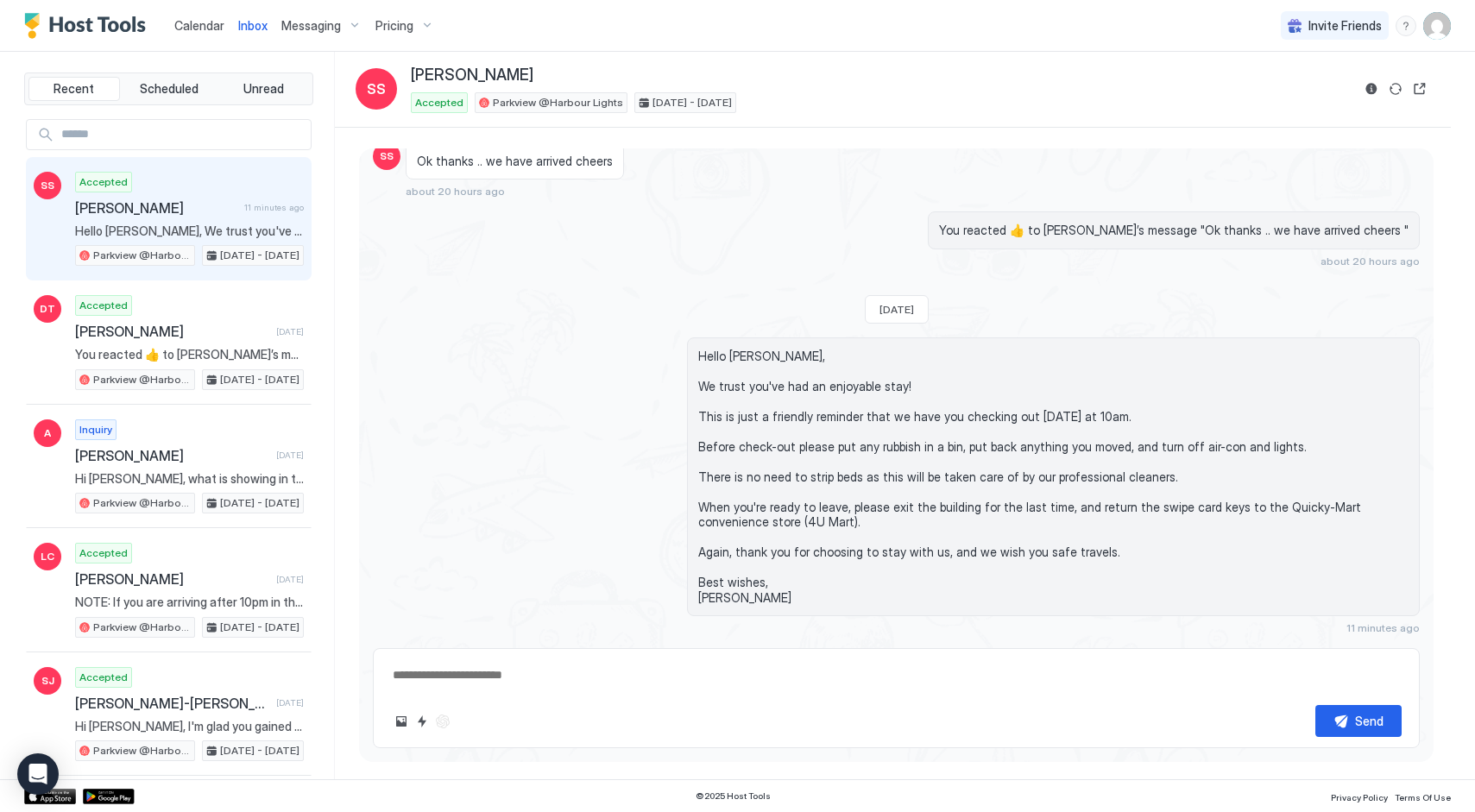
click at [538, 461] on div "Hello Shane, We trust you've had an enjoyable stay! This is just a friendly rem…" at bounding box center [896, 487] width 1047 height 298
drag, startPoint x: 1006, startPoint y: 70, endPoint x: 982, endPoint y: 40, distance: 38.4
click at [1006, 70] on div "[PERSON_NAME]" at bounding box center [880, 75] width 940 height 20
click at [910, 109] on div "Accepted Parkview @Harbour Lights Aug 10 - 11, 2025" at bounding box center [880, 102] width 940 height 21
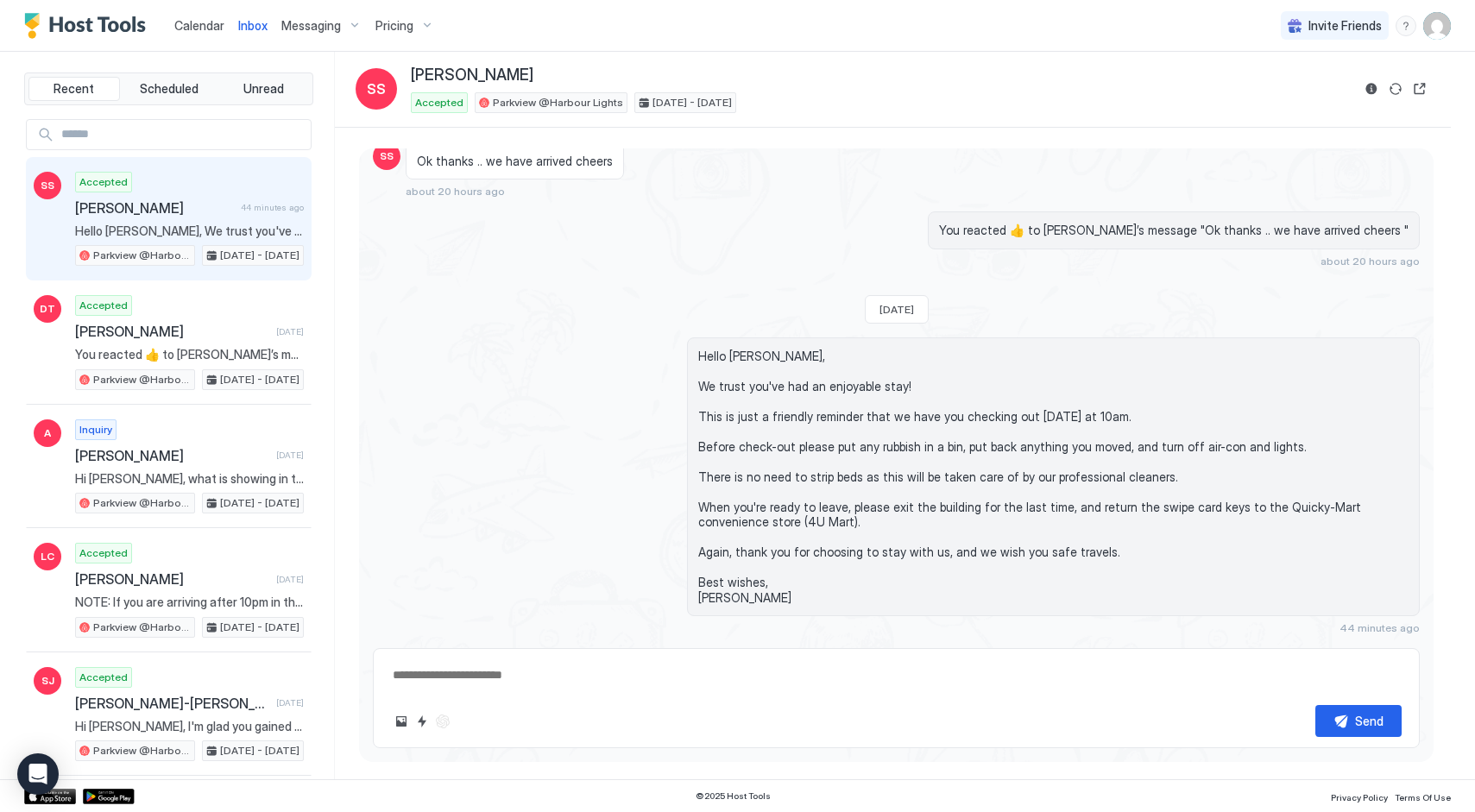
click at [925, 129] on div "Last Saturday Hello Shanr, Thank you for booking our apartment in Cairns for to…" at bounding box center [893, 454] width 1116 height 653
drag, startPoint x: 827, startPoint y: 103, endPoint x: 771, endPoint y: 21, distance: 99.3
click at [827, 102] on div "Accepted Parkview @Harbour Lights Aug 10 - 11, 2025" at bounding box center [880, 102] width 940 height 21
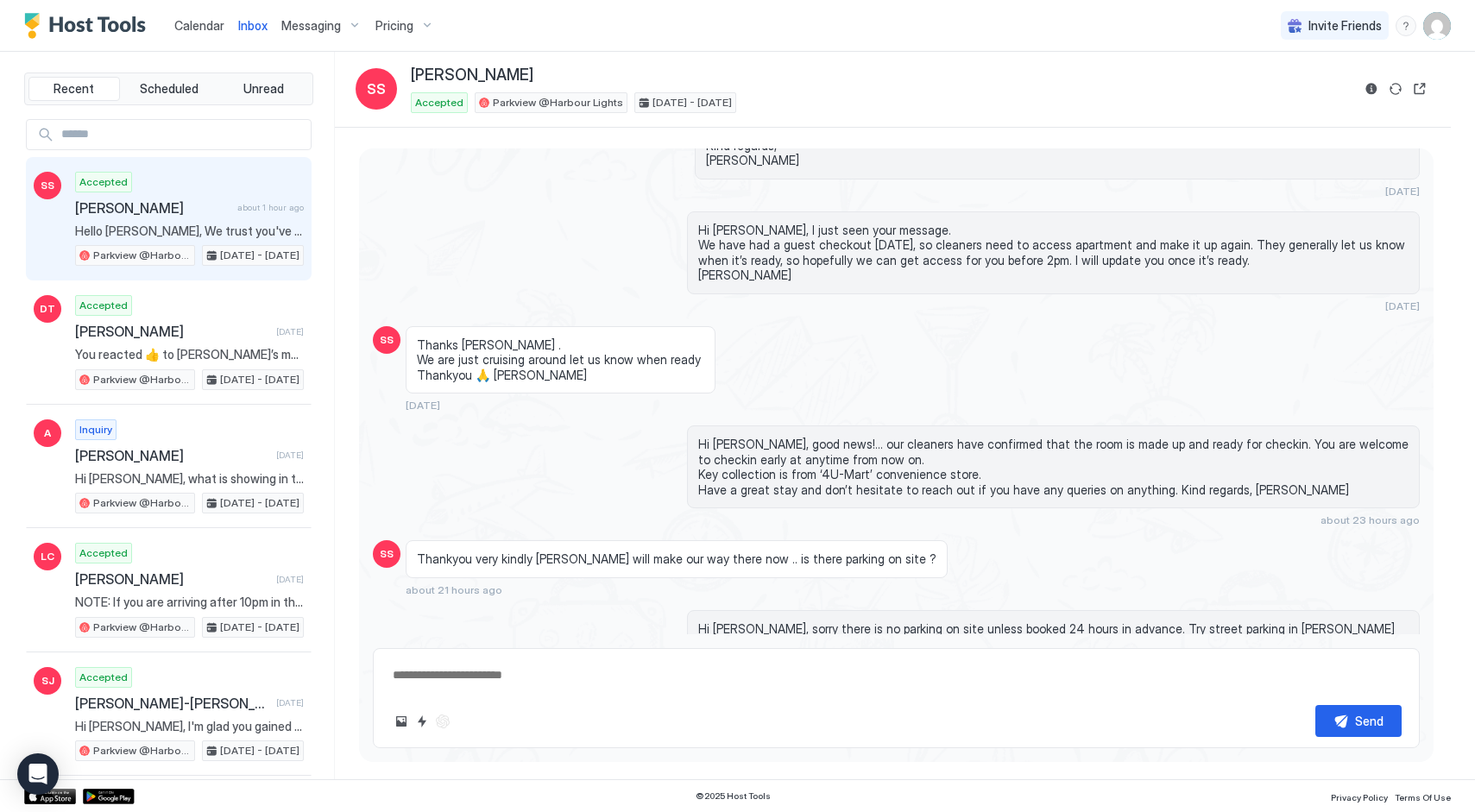
scroll to position [648, 0]
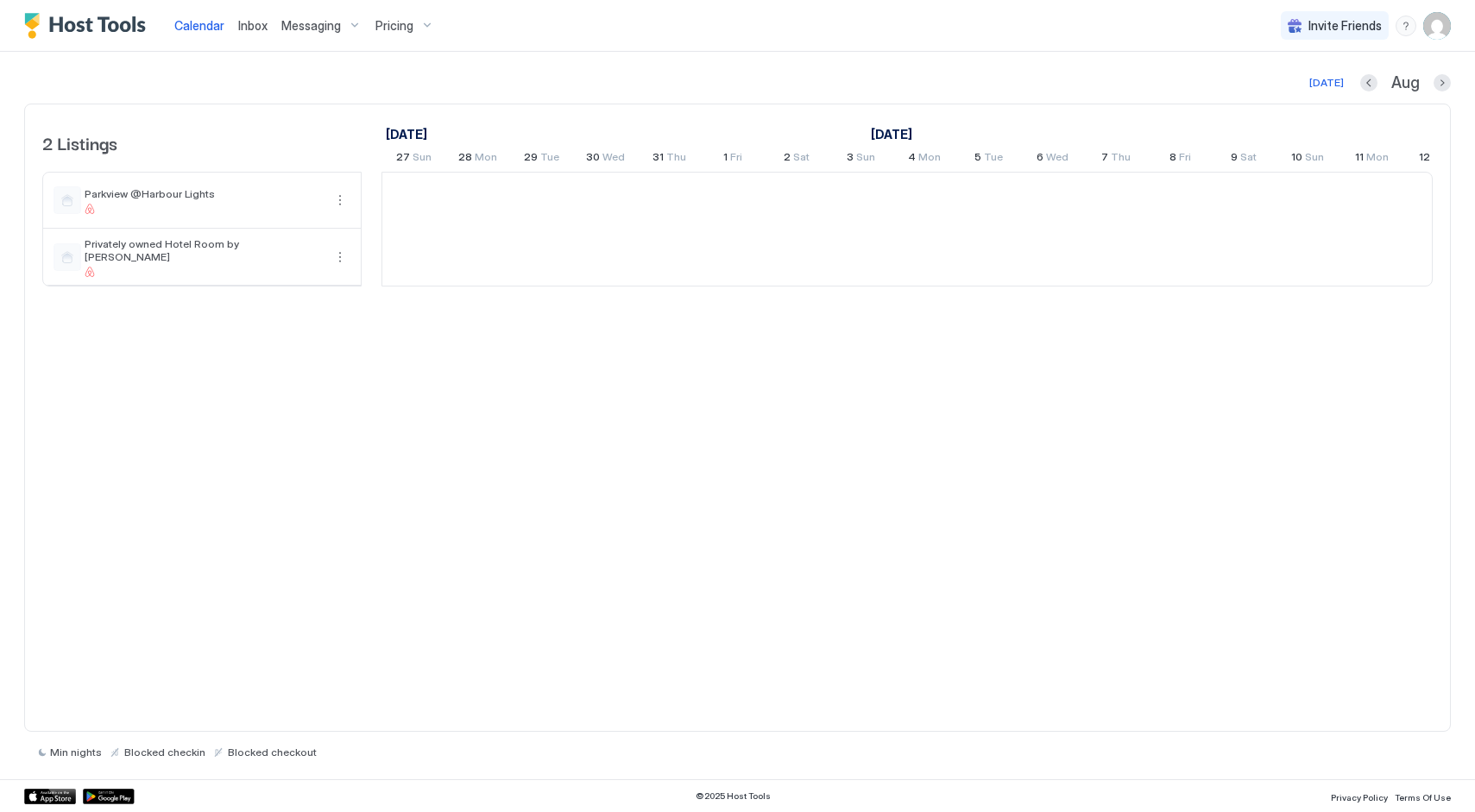
scroll to position [0, 959]
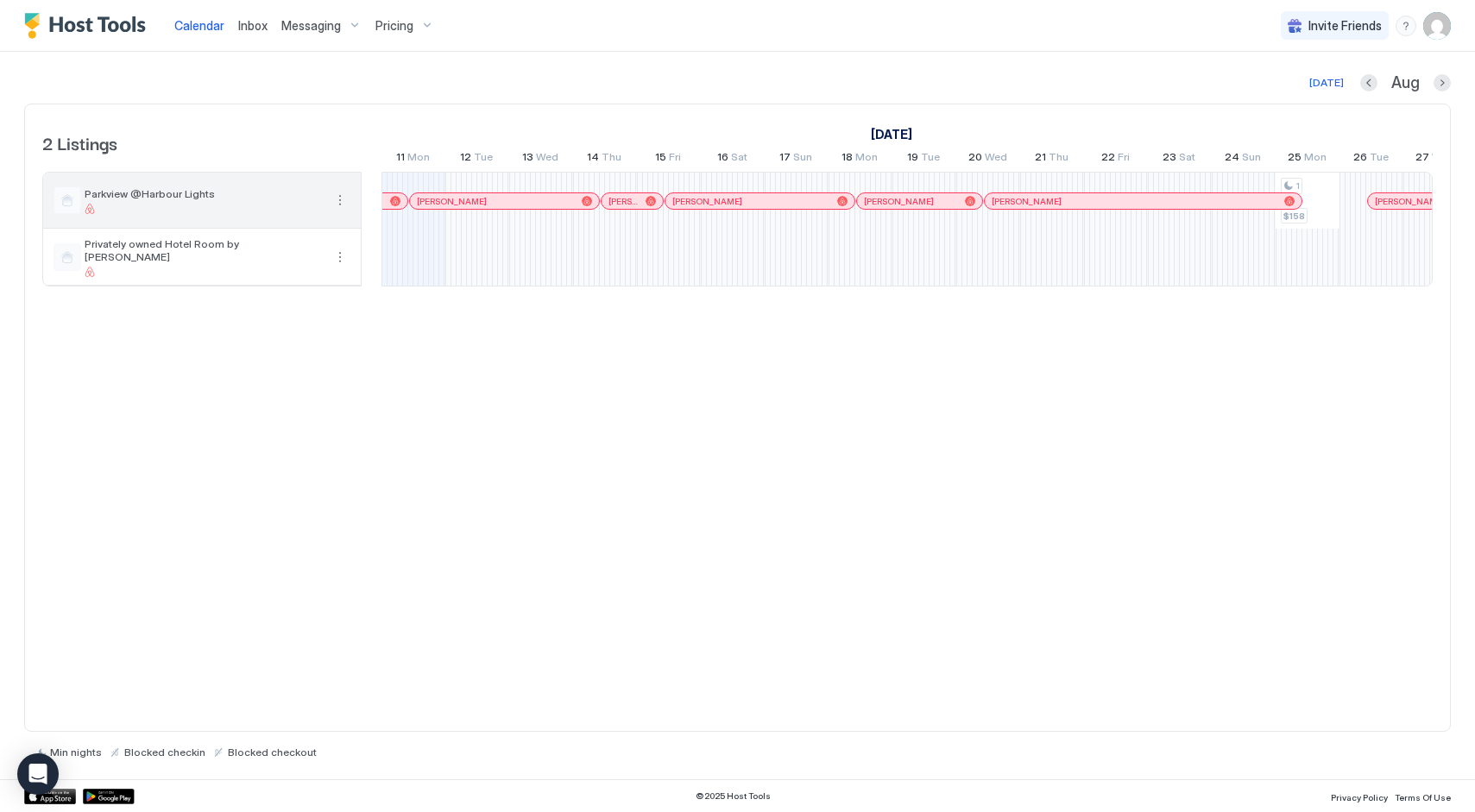
click at [343, 204] on button "More options" at bounding box center [341, 200] width 21 height 21
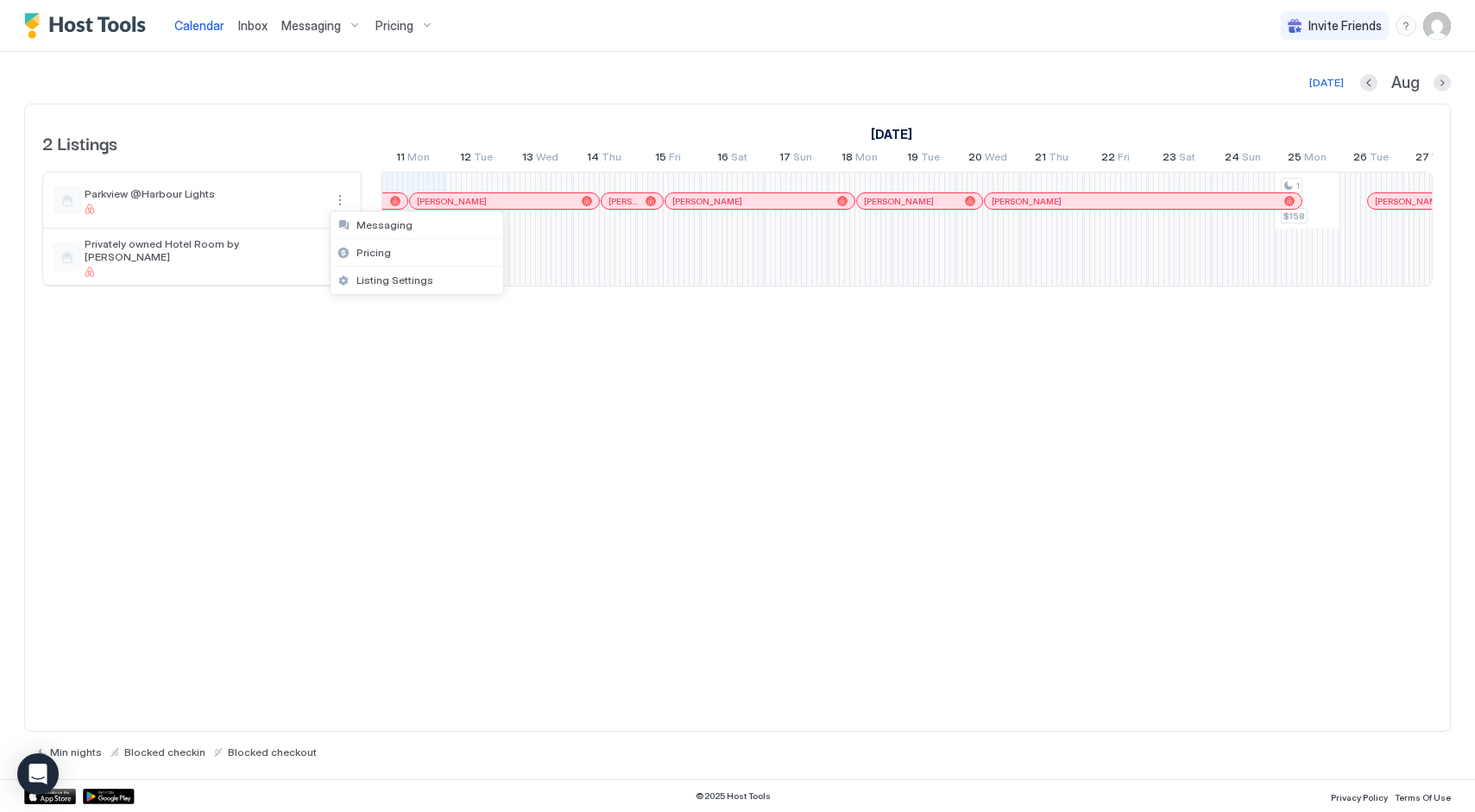
click at [549, 494] on div at bounding box center [737, 406] width 1475 height 812
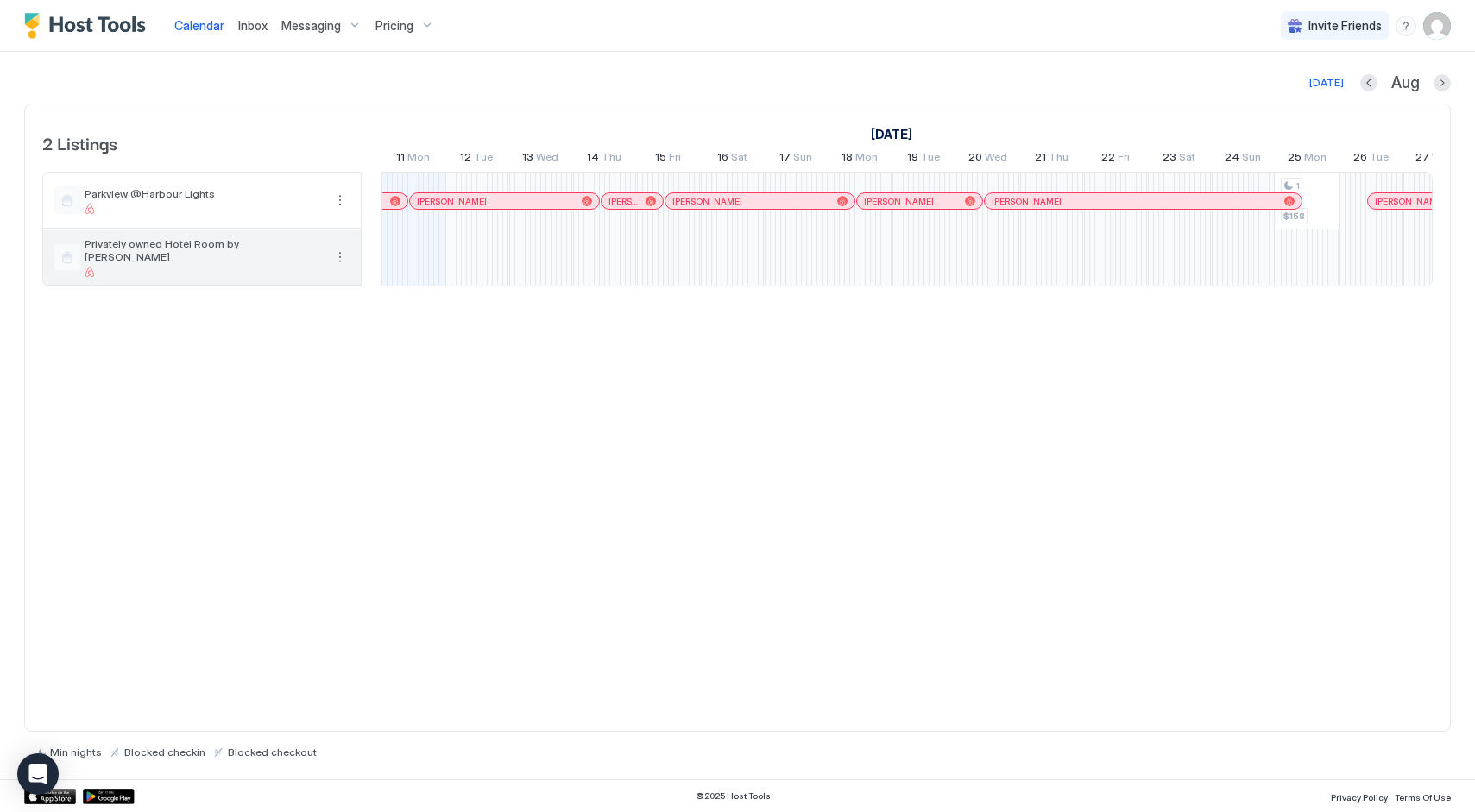
click at [344, 259] on button "More options" at bounding box center [341, 257] width 21 height 21
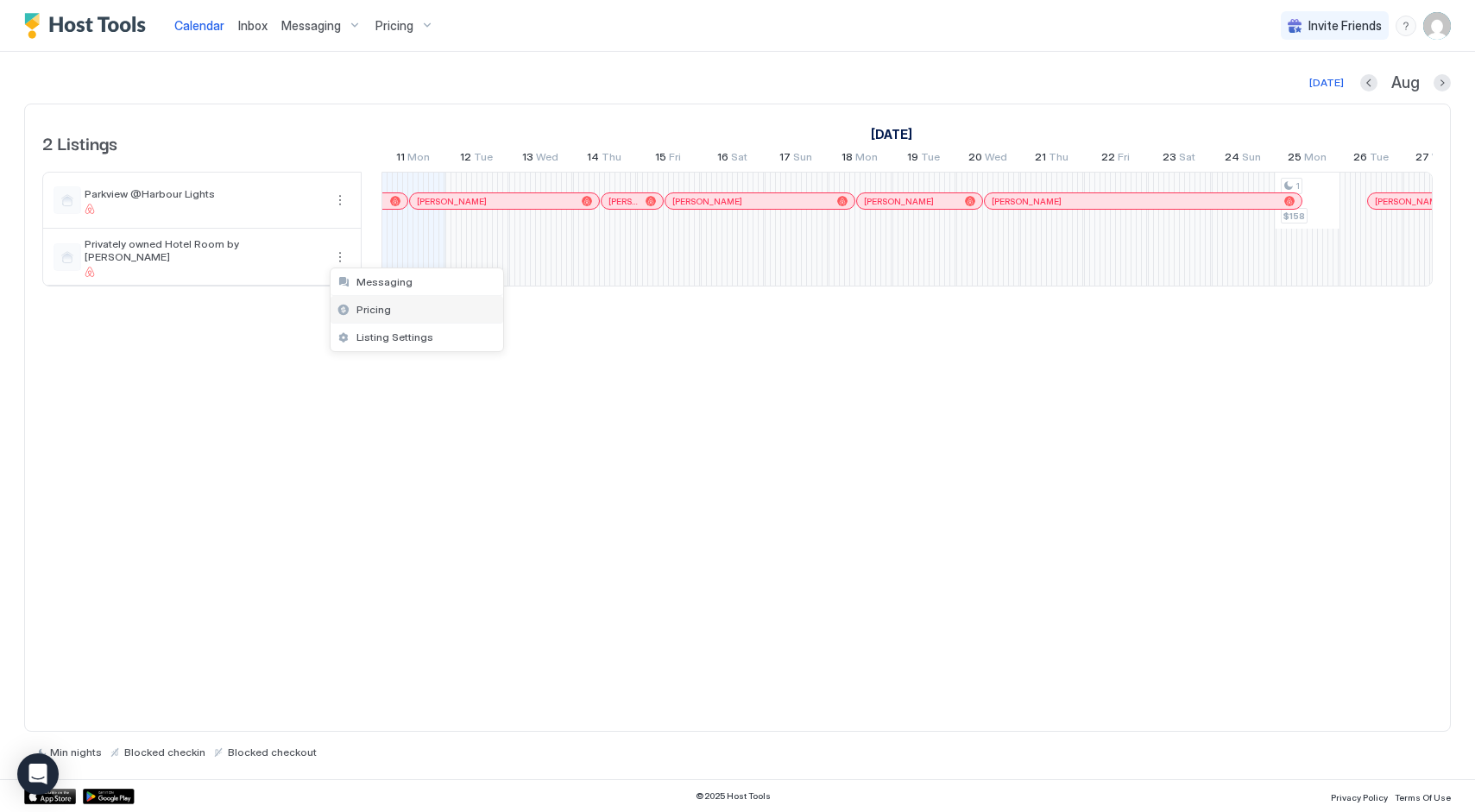
click at [369, 306] on span "Pricing" at bounding box center [374, 309] width 34 height 13
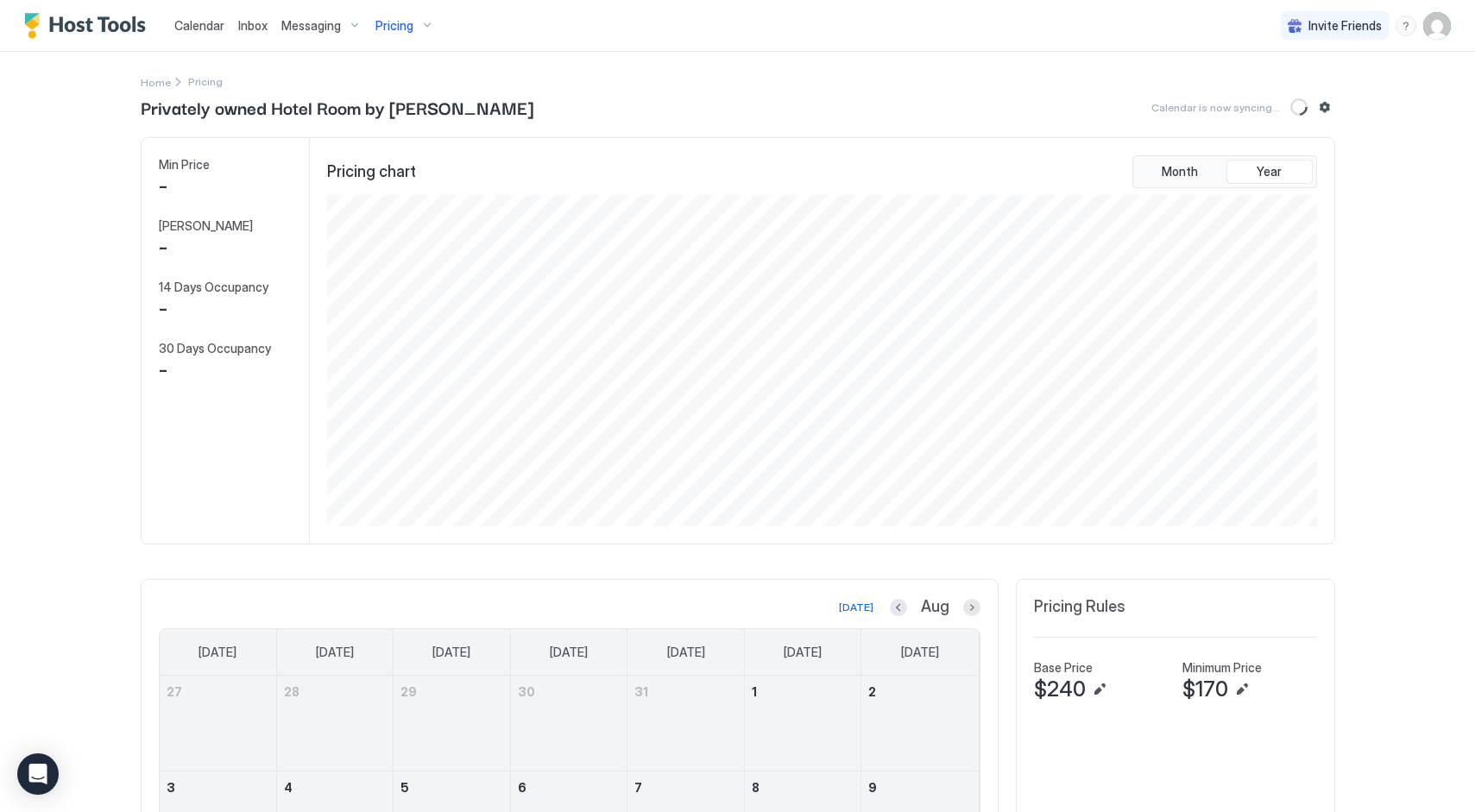
scroll to position [331, 994]
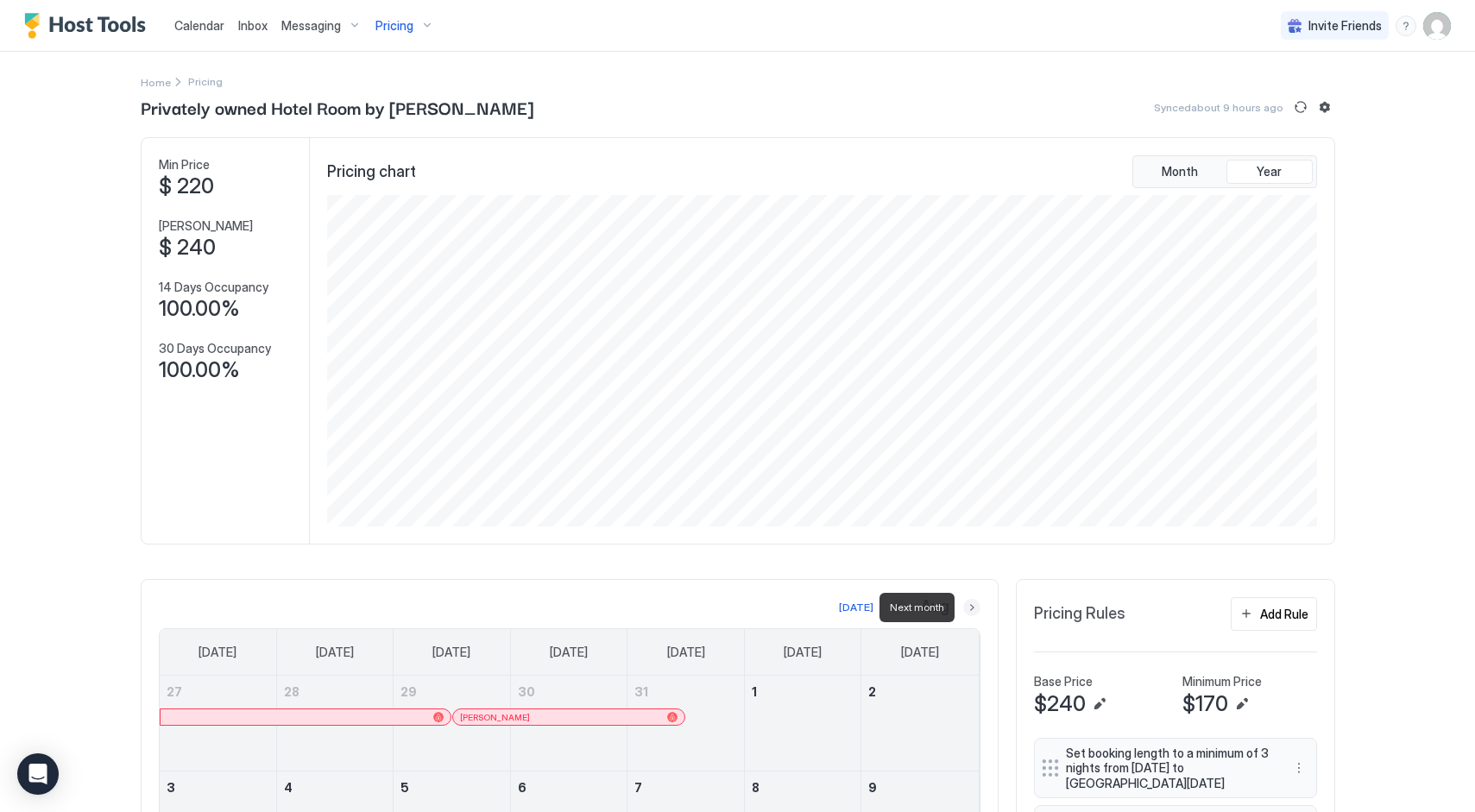
click at [968, 607] on button "Next month" at bounding box center [972, 608] width 17 height 17
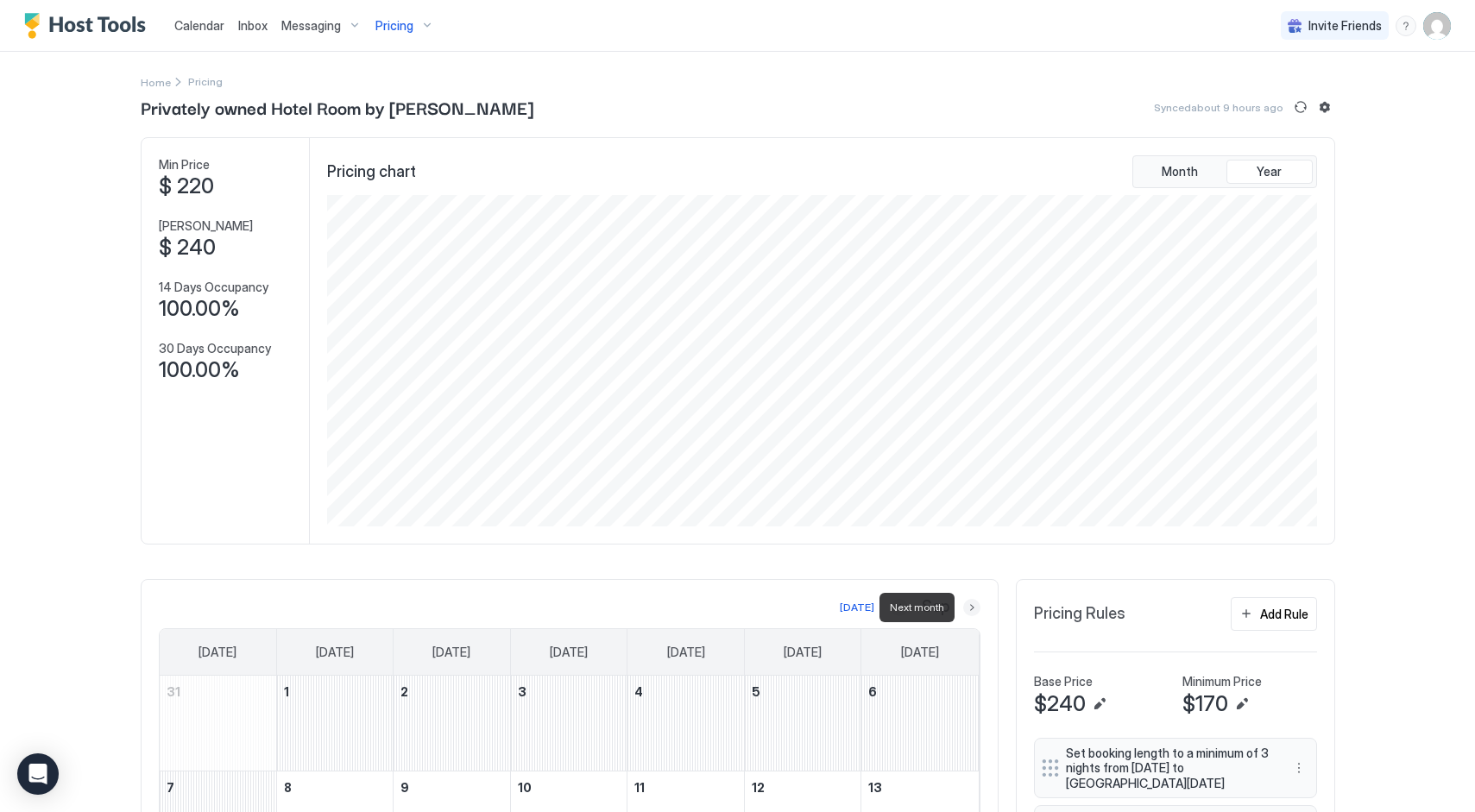
click at [968, 607] on button "Next month" at bounding box center [972, 608] width 17 height 17
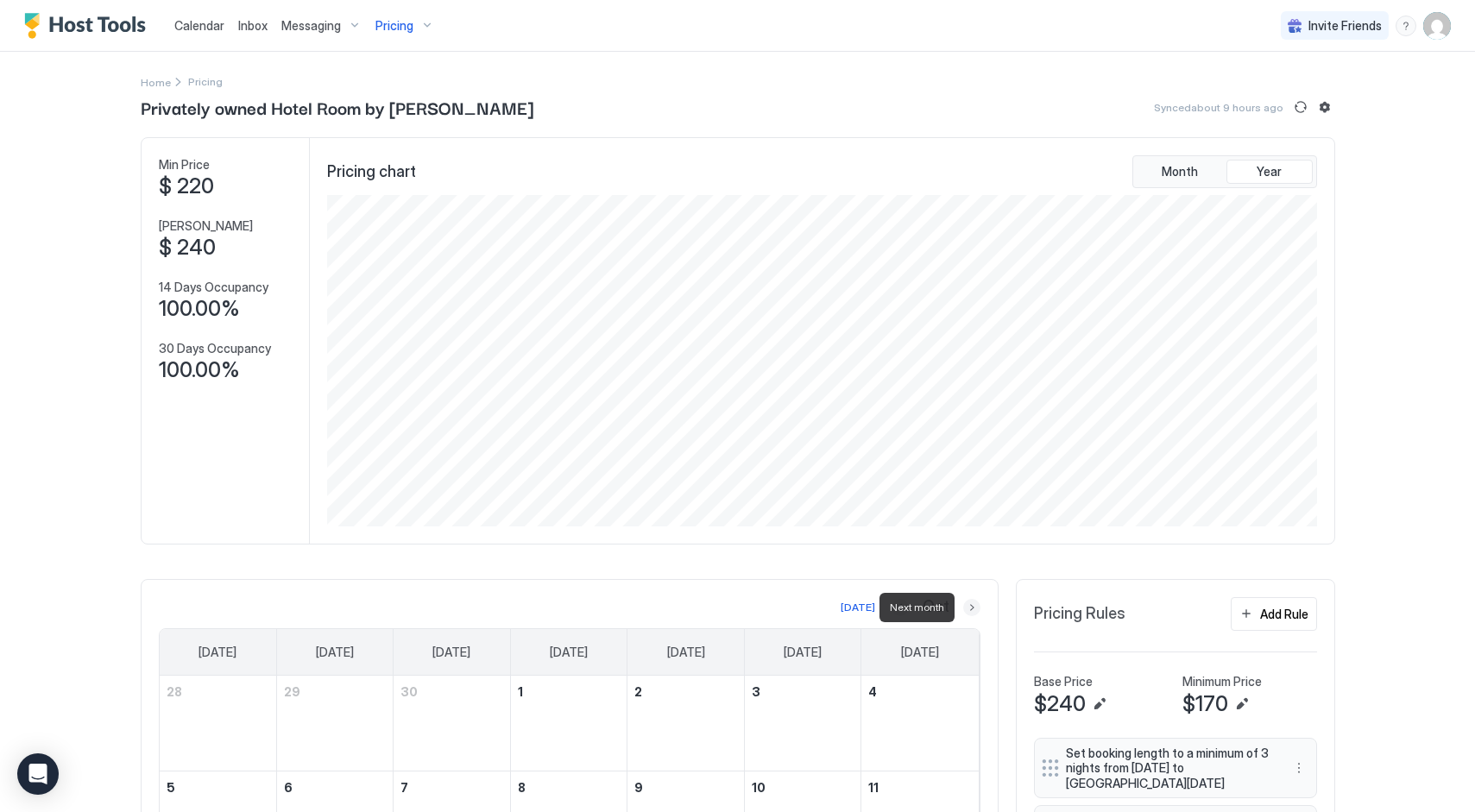
click at [968, 607] on button "Next month" at bounding box center [972, 608] width 17 height 17
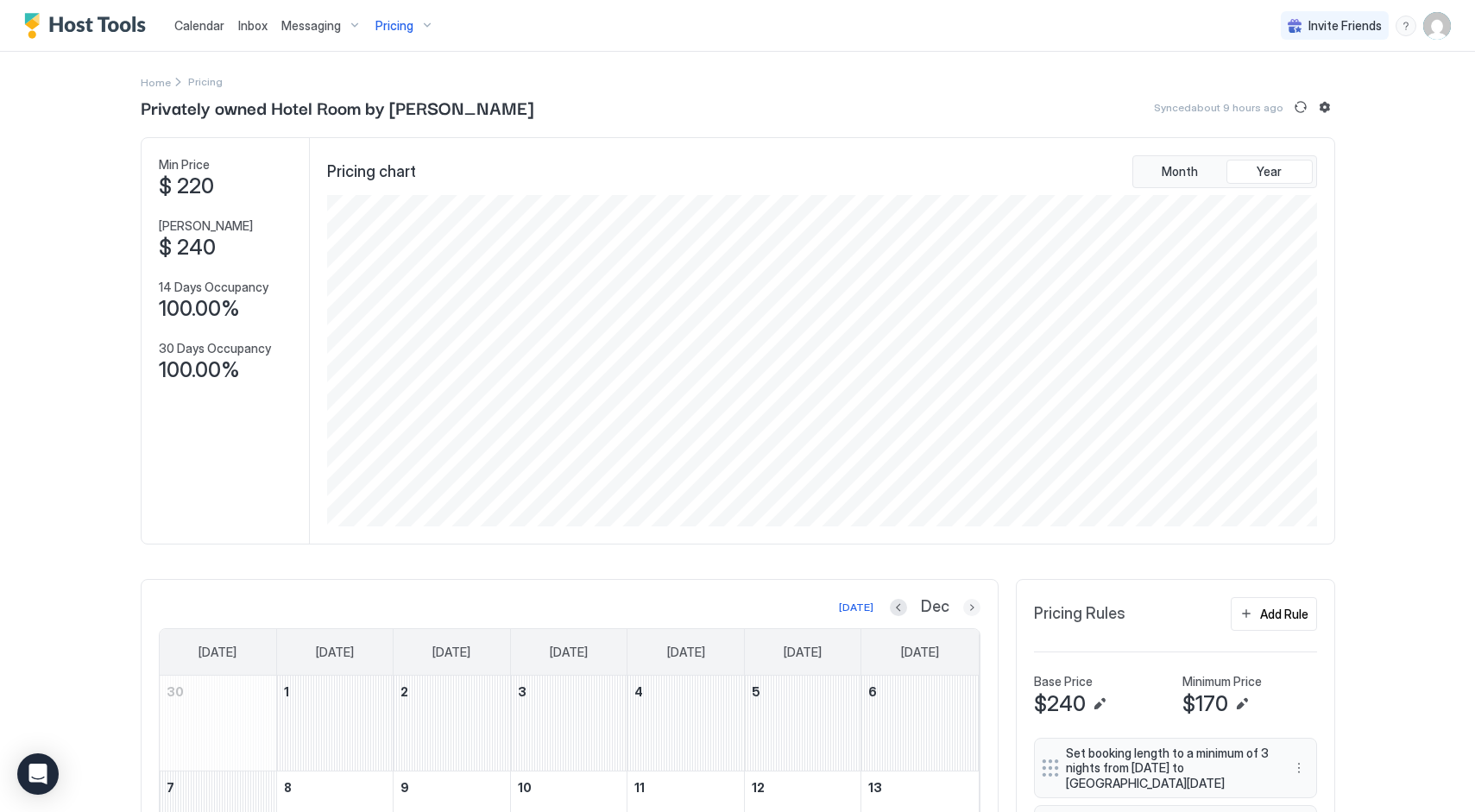
click at [968, 608] on button "Next month" at bounding box center [972, 608] width 17 height 17
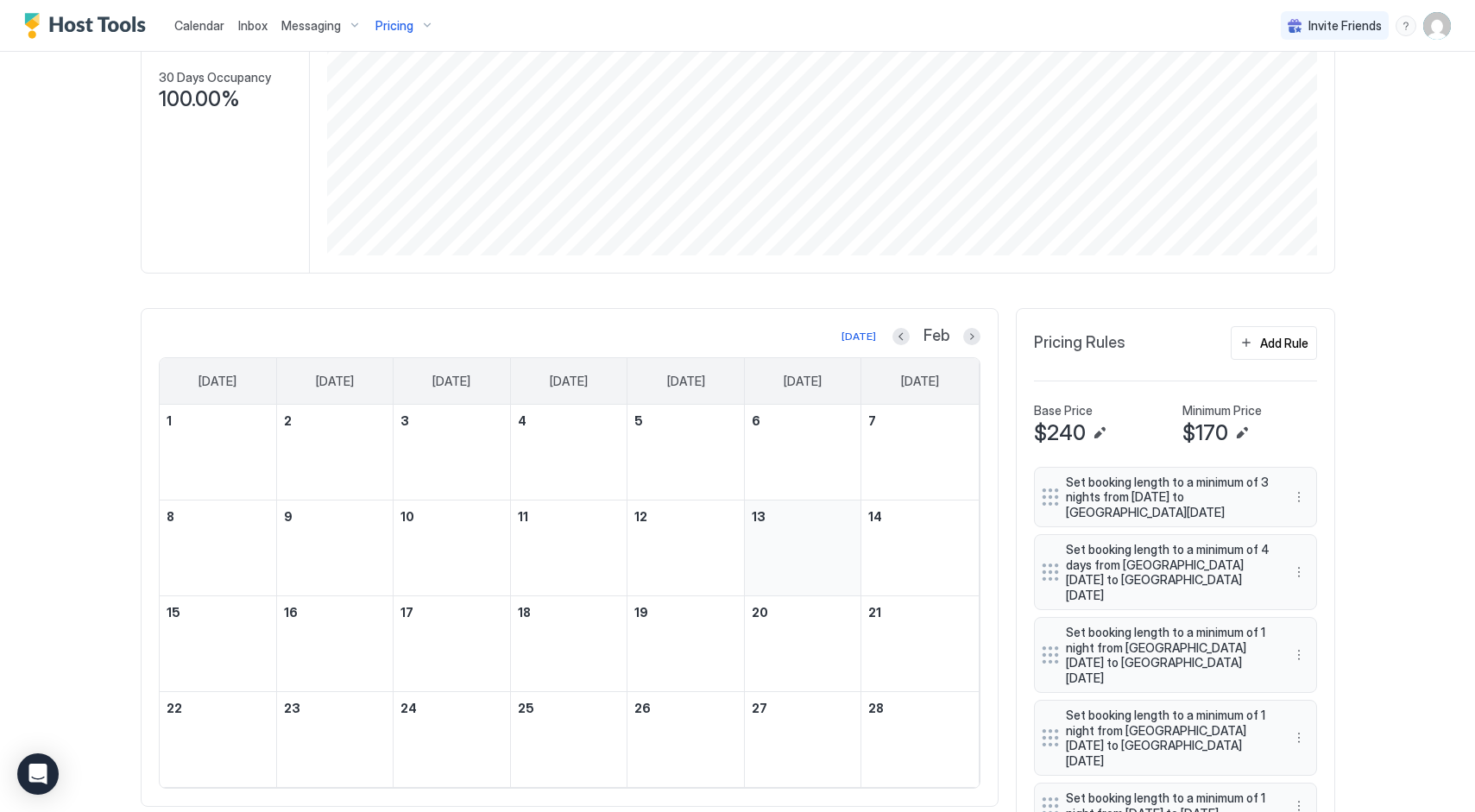
scroll to position [323, 0]
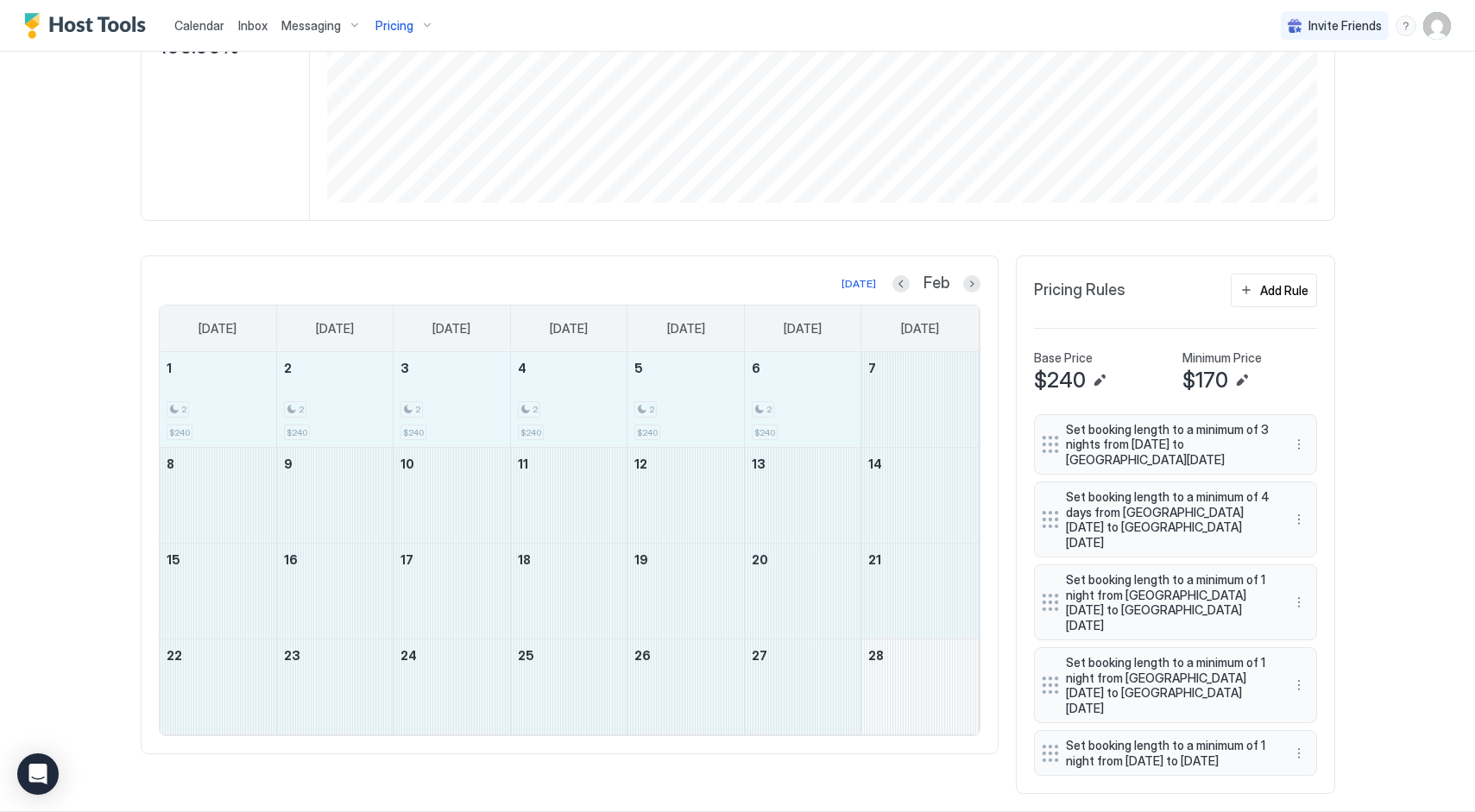
drag, startPoint x: 197, startPoint y: 379, endPoint x: 894, endPoint y: 677, distance: 758.0
click at [894, 677] on tbody "1 2 $240 2 2 $240 3 2 $240 4 2 $240 5 2 $240 6 2 $240 7 8 9 10 11 12 13 14 15 1…" at bounding box center [569, 543] width 820 height 382
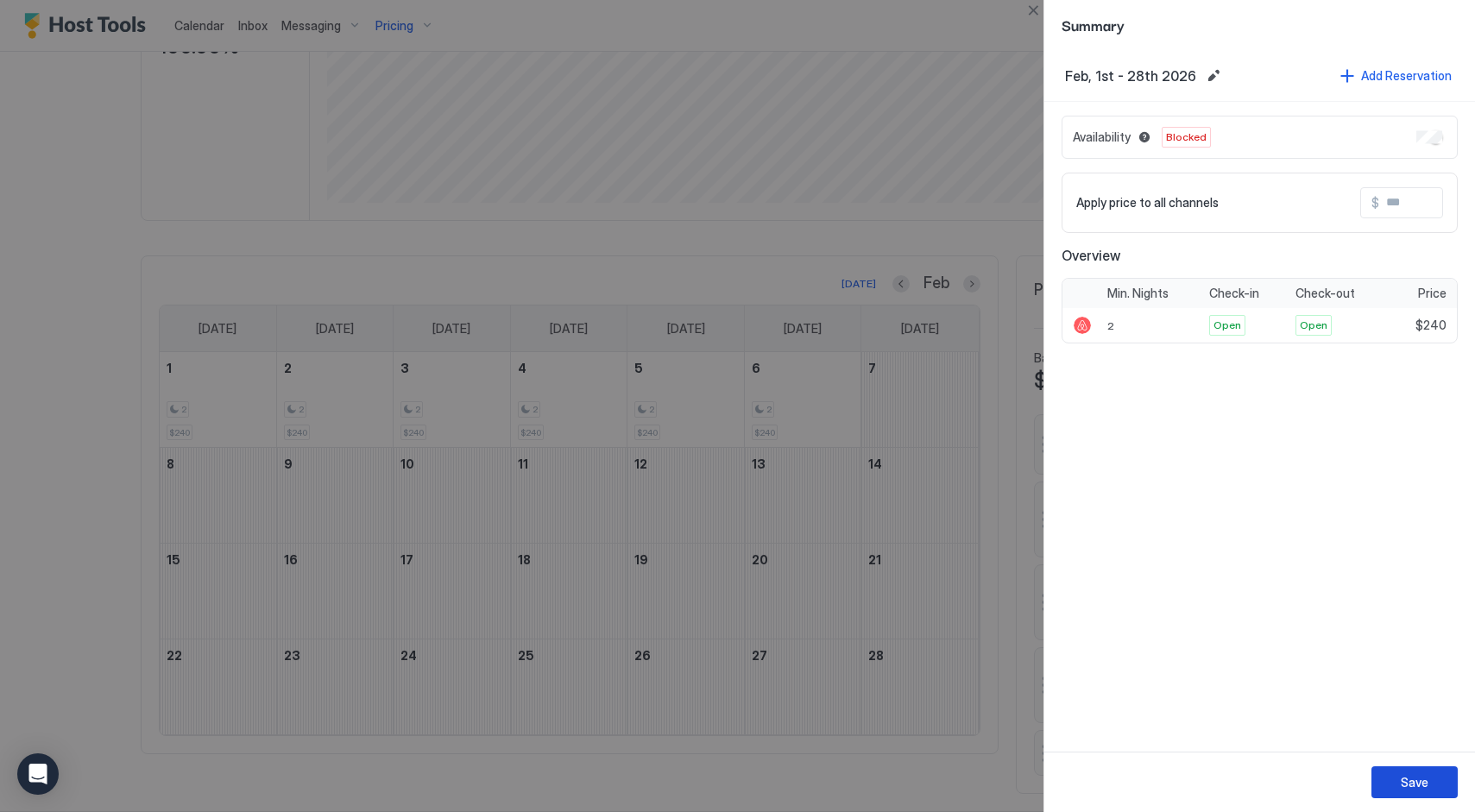
click at [1417, 783] on div "Save" at bounding box center [1414, 782] width 28 height 18
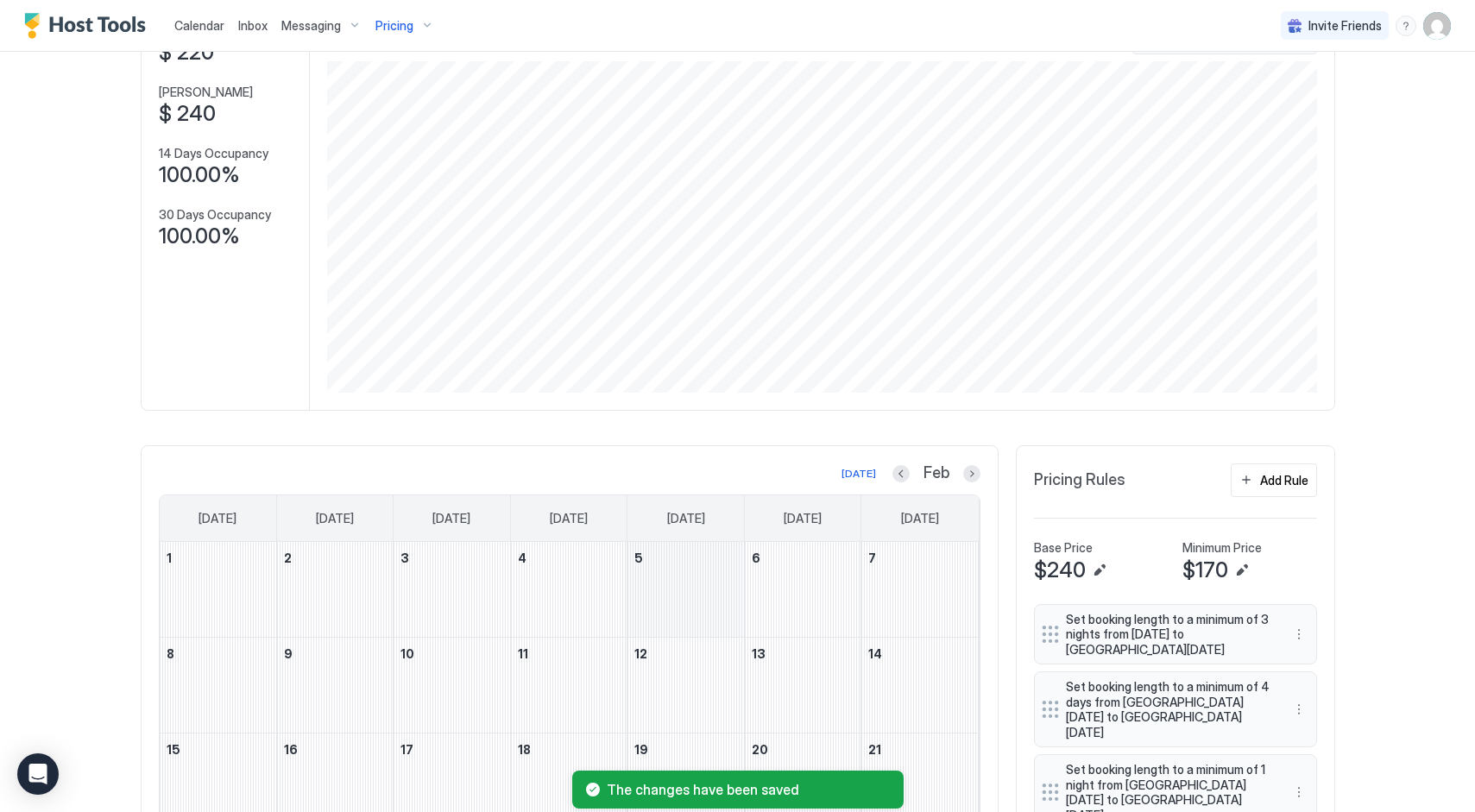
scroll to position [130, 0]
click at [900, 478] on button "Previous month" at bounding box center [901, 477] width 17 height 17
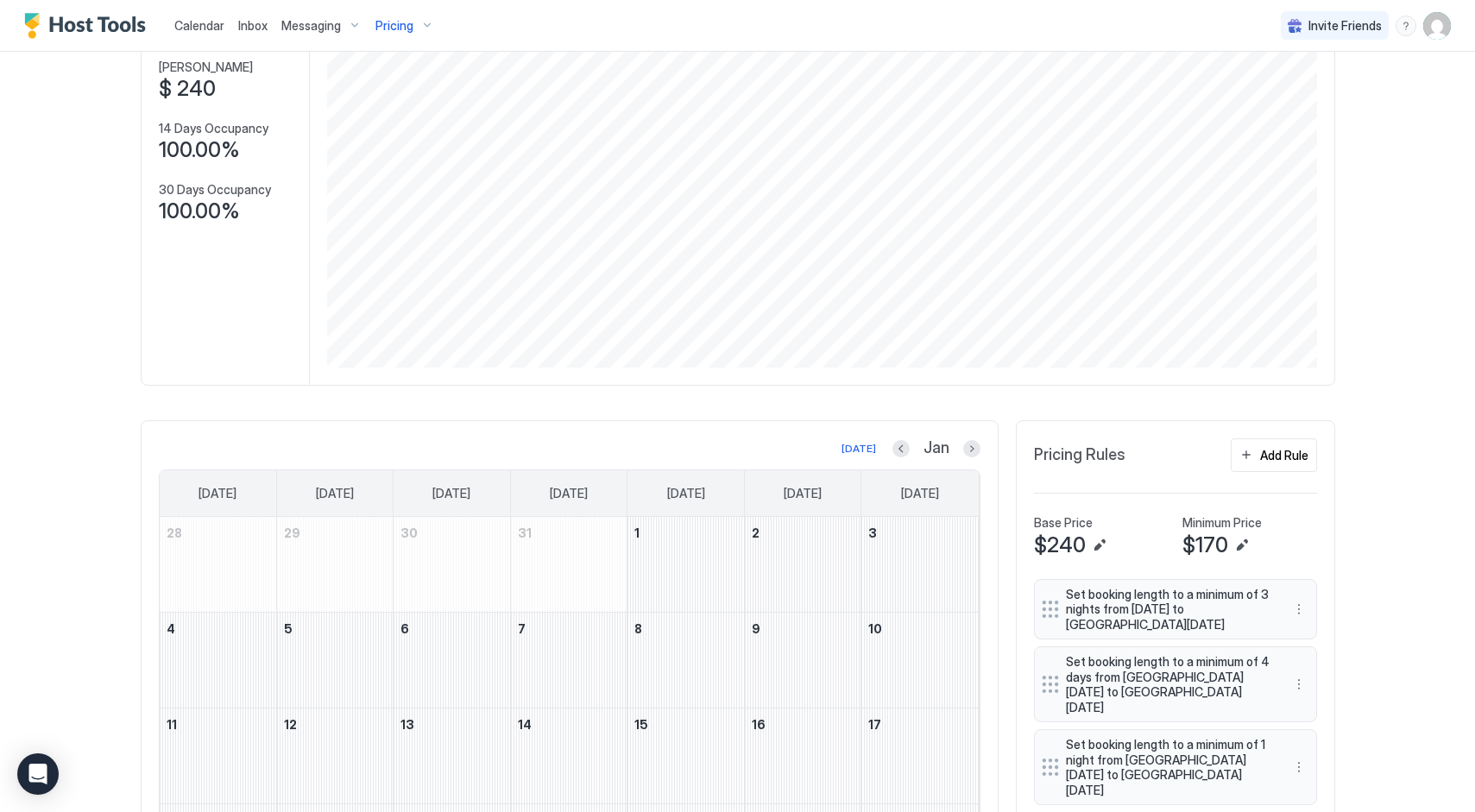
scroll to position [149, 0]
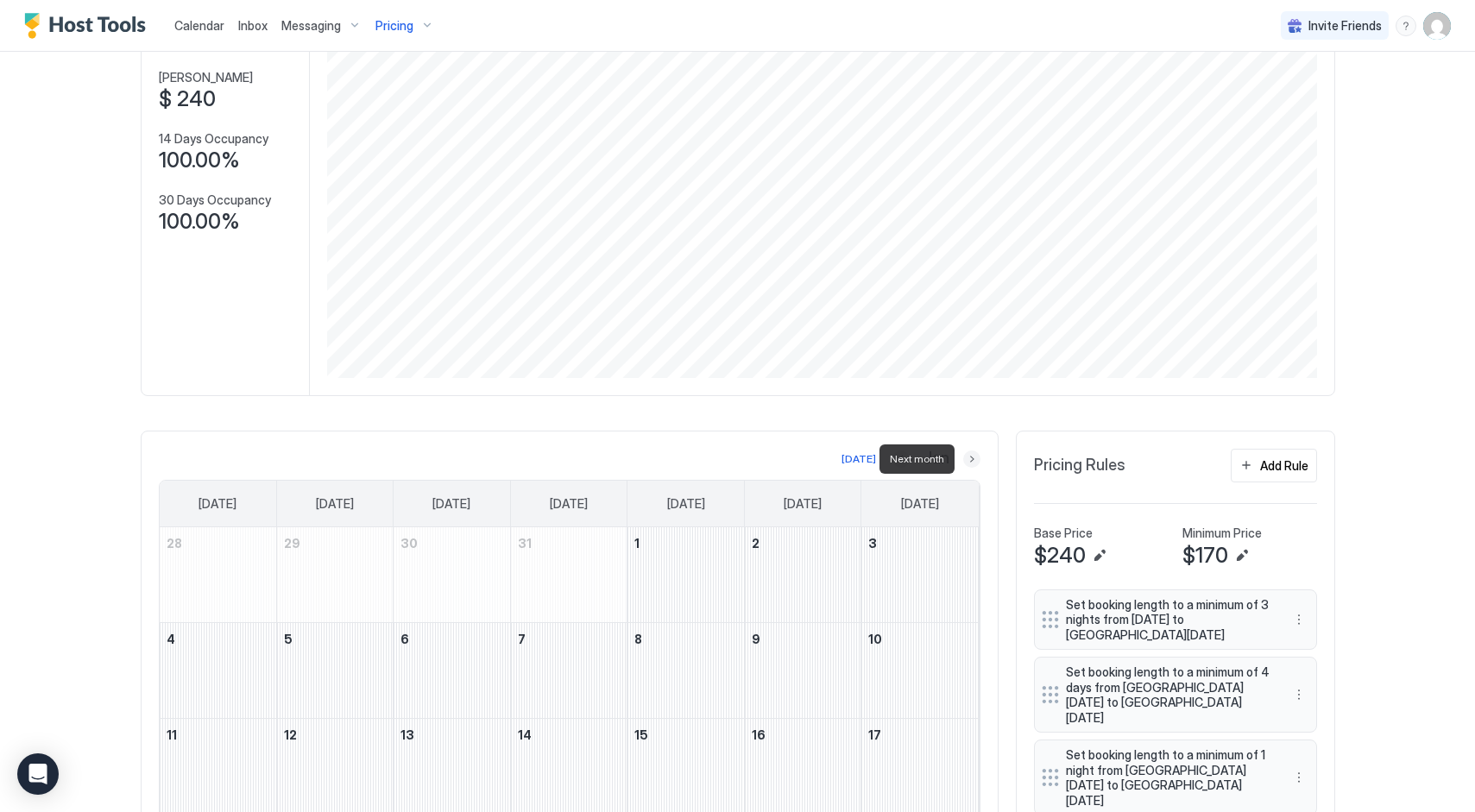
click at [968, 460] on button "Next month" at bounding box center [972, 459] width 17 height 17
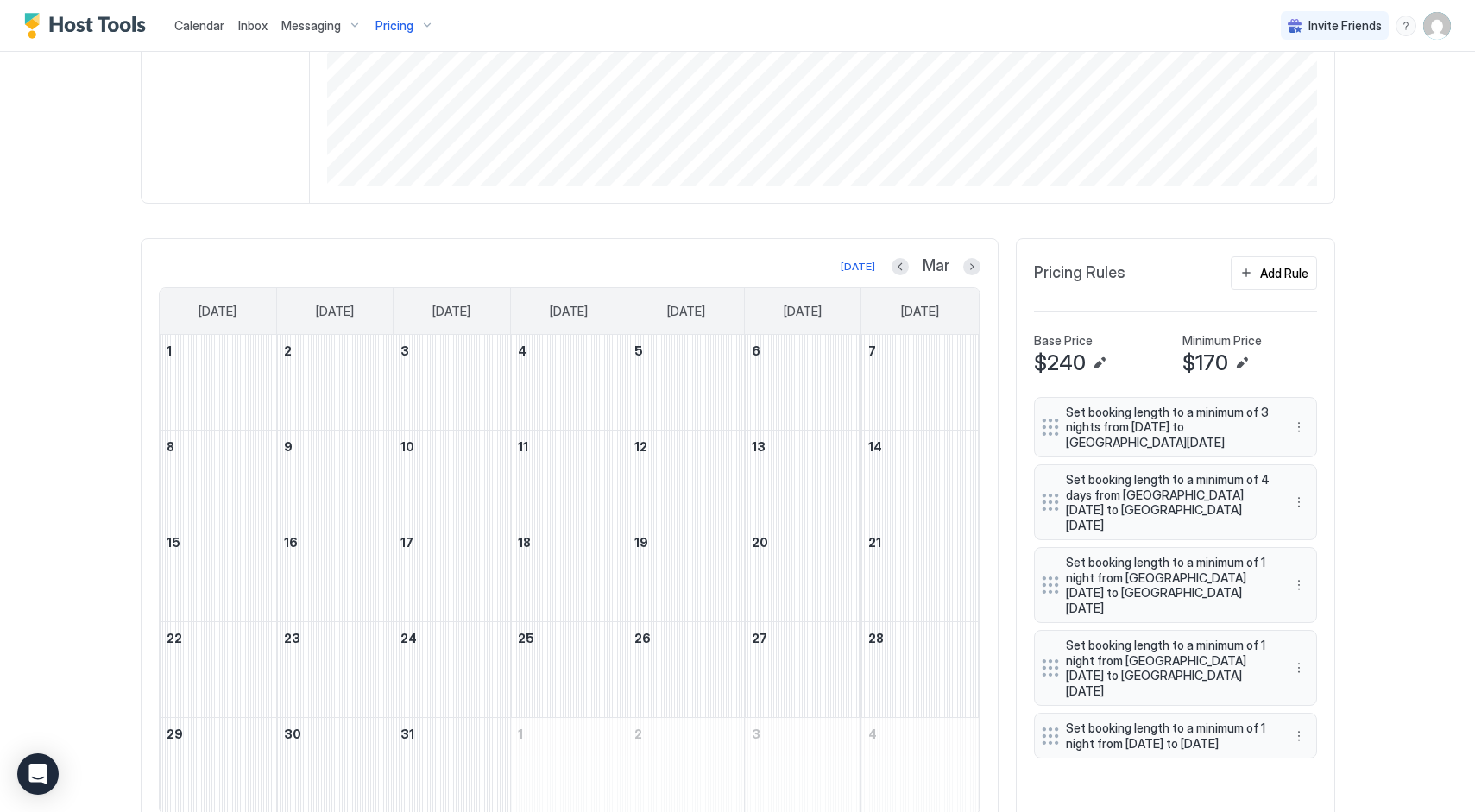
scroll to position [355, 0]
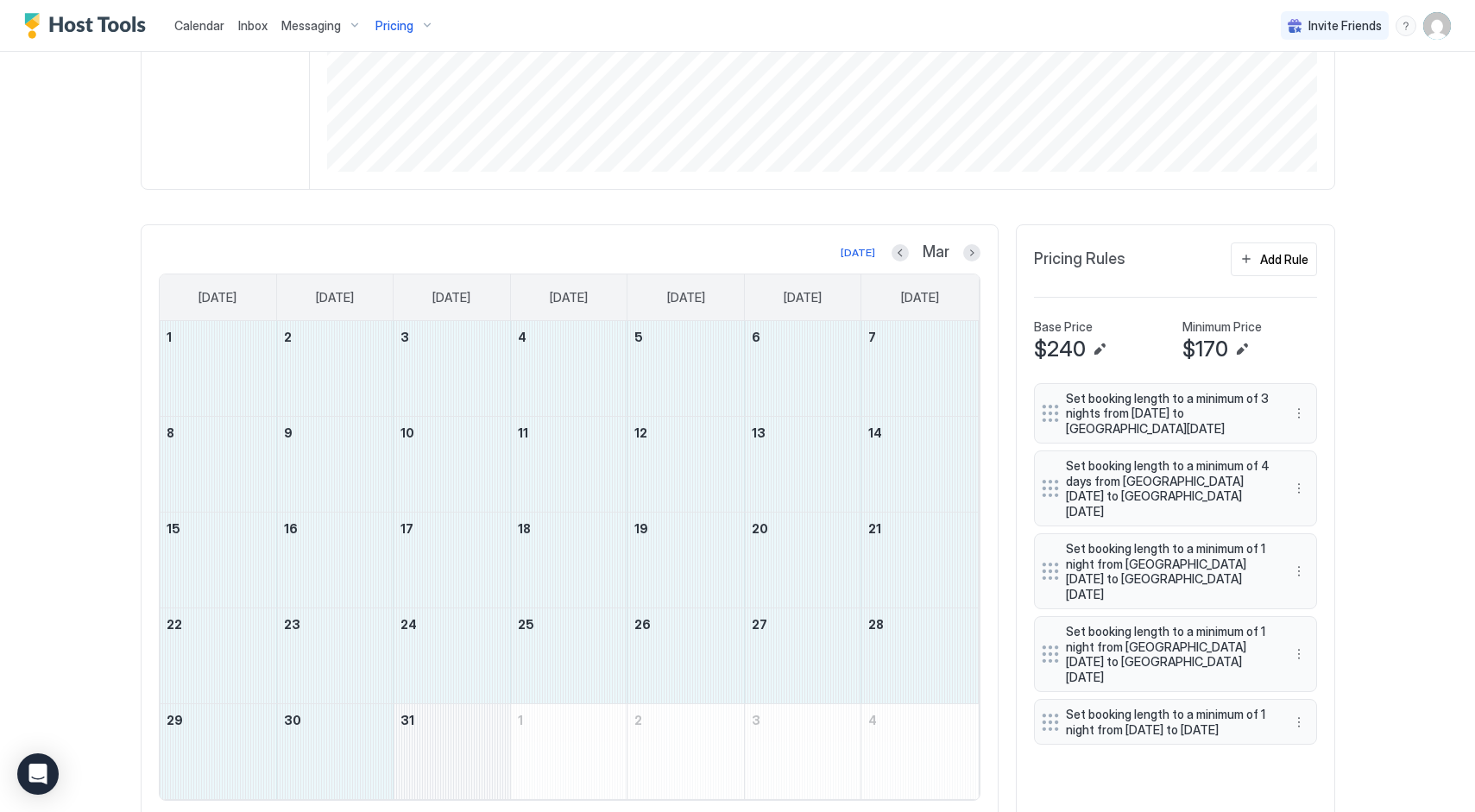
drag, startPoint x: 211, startPoint y: 359, endPoint x: 493, endPoint y: 747, distance: 479.7
click at [493, 747] on tbody "1 2 3 4 5 6 7 8 9 10 11 12 13 14 15 16 17 18 19 20 21 22 23 24 25 26 27 28 29 3…" at bounding box center [569, 561] width 820 height 478
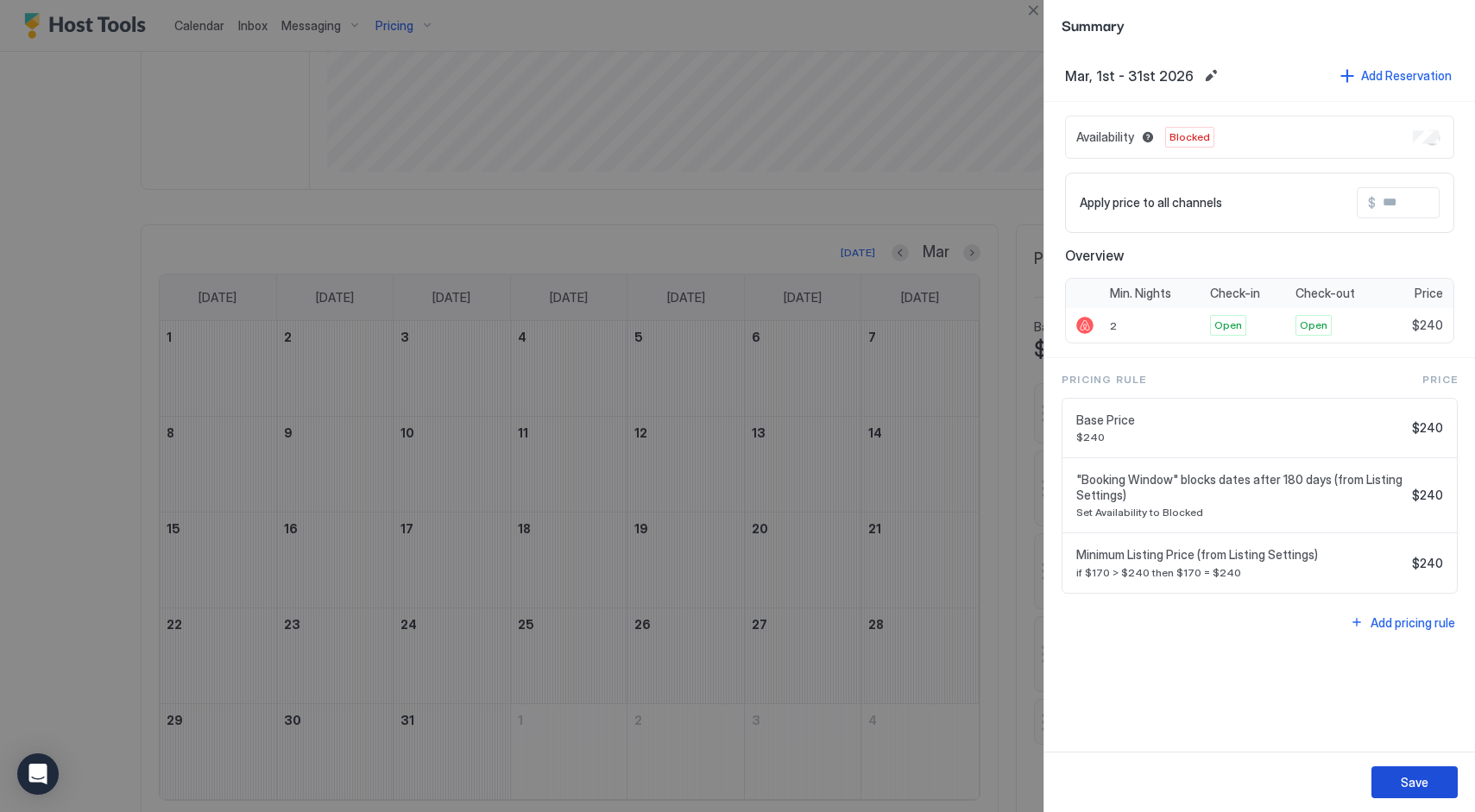
click at [1406, 772] on button "Save" at bounding box center [1414, 783] width 86 height 32
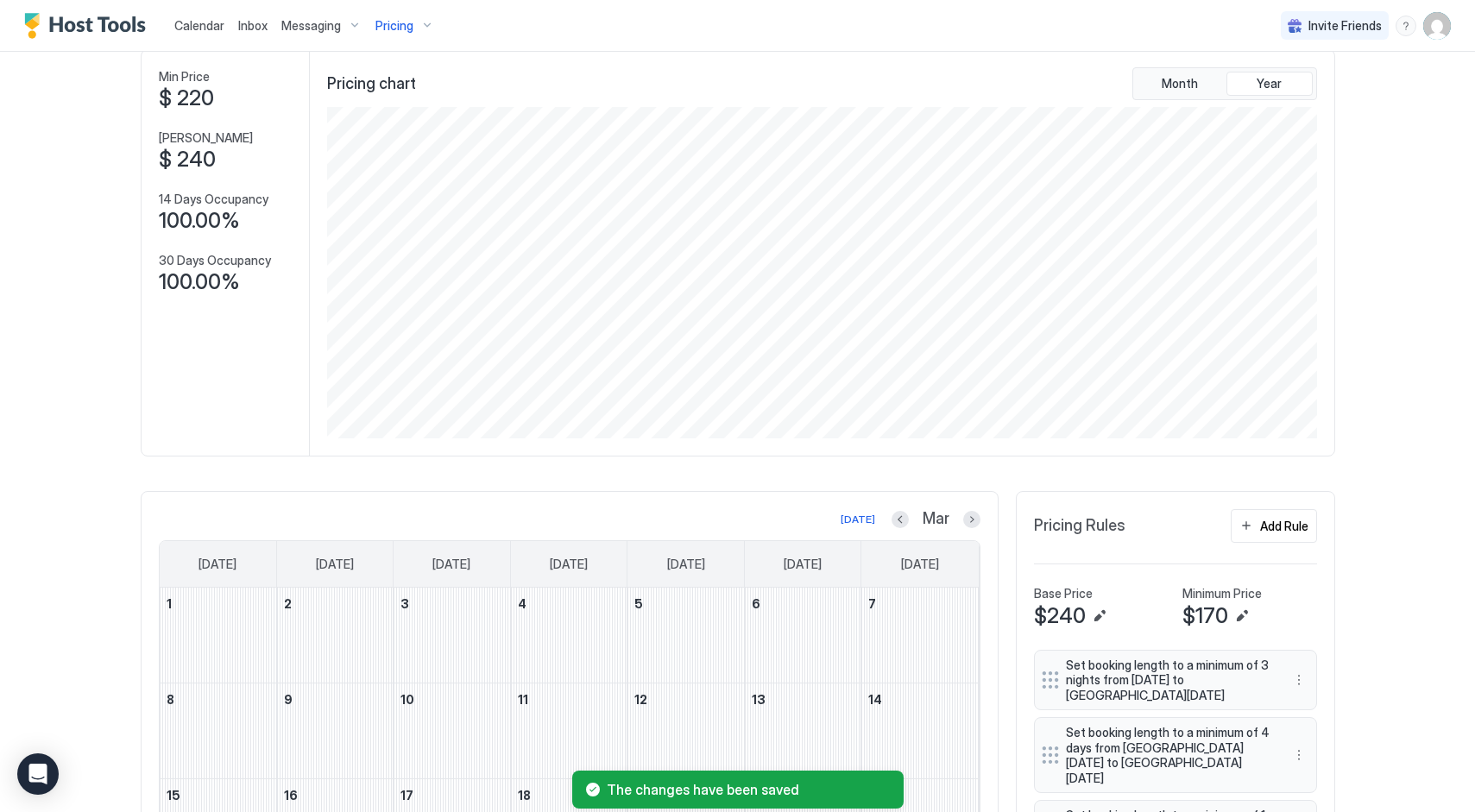
scroll to position [0, 0]
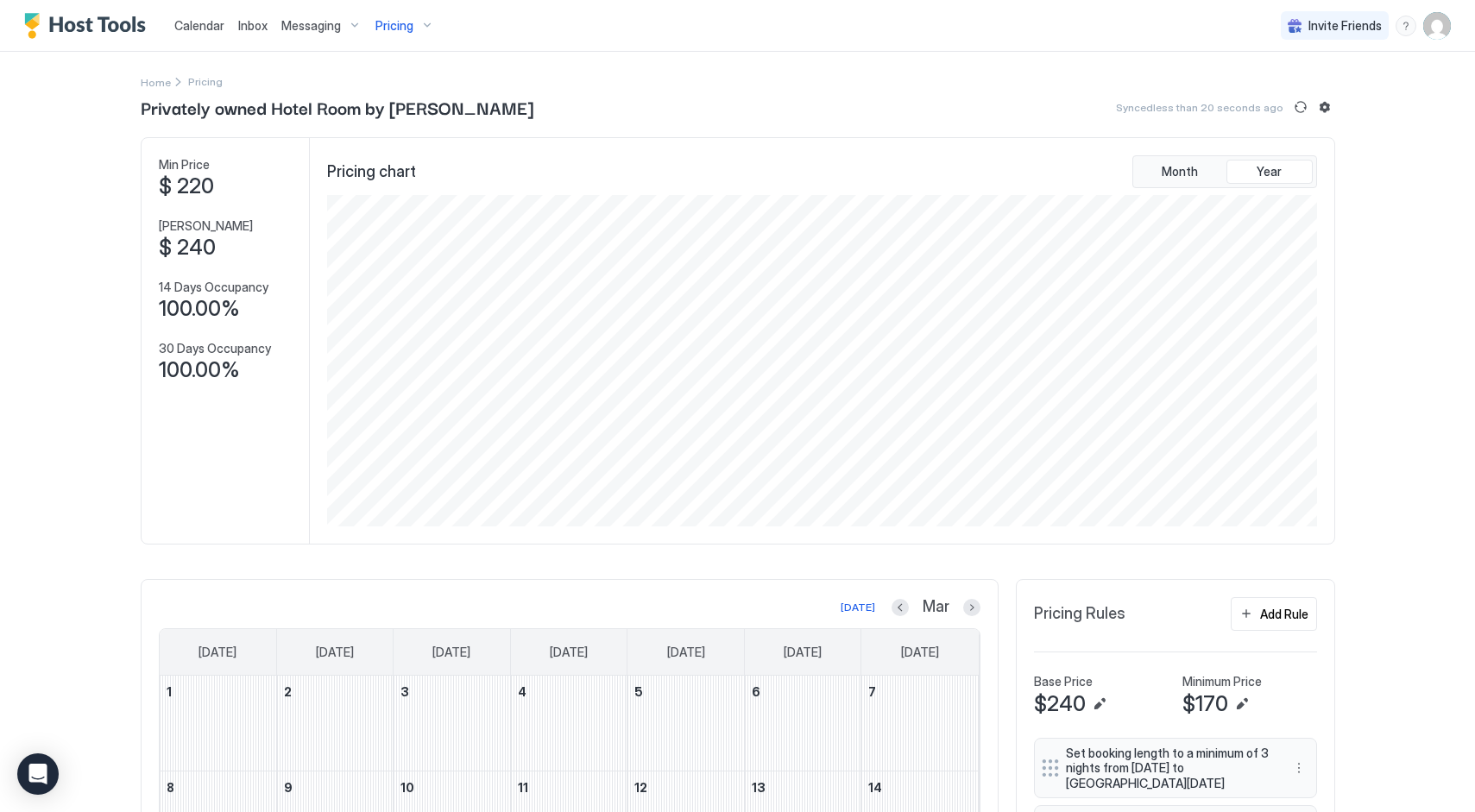
click at [408, 26] on span "Pricing" at bounding box center [395, 26] width 38 height 15
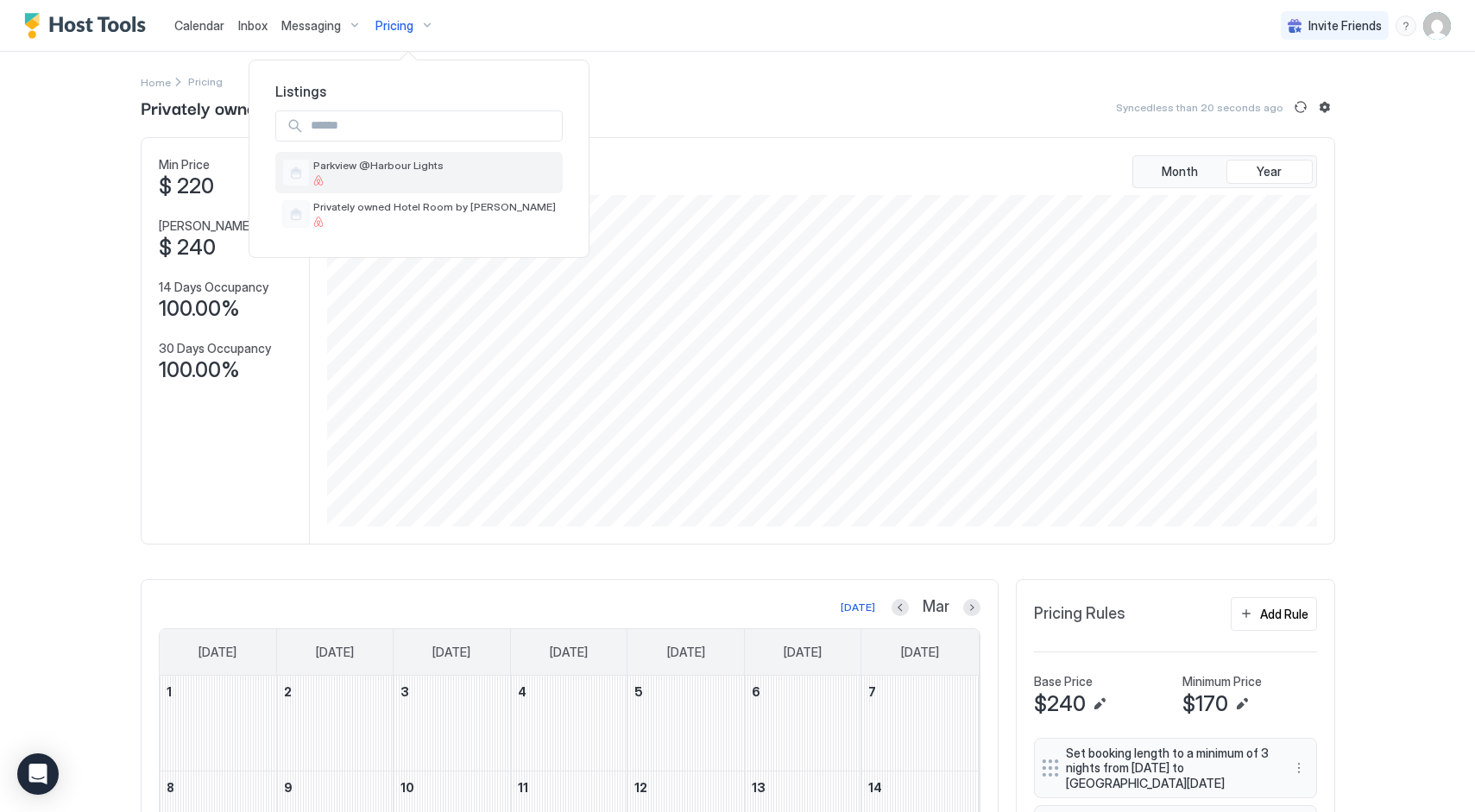
click at [398, 167] on span "Parkview @Harbour Lights" at bounding box center [378, 165] width 130 height 13
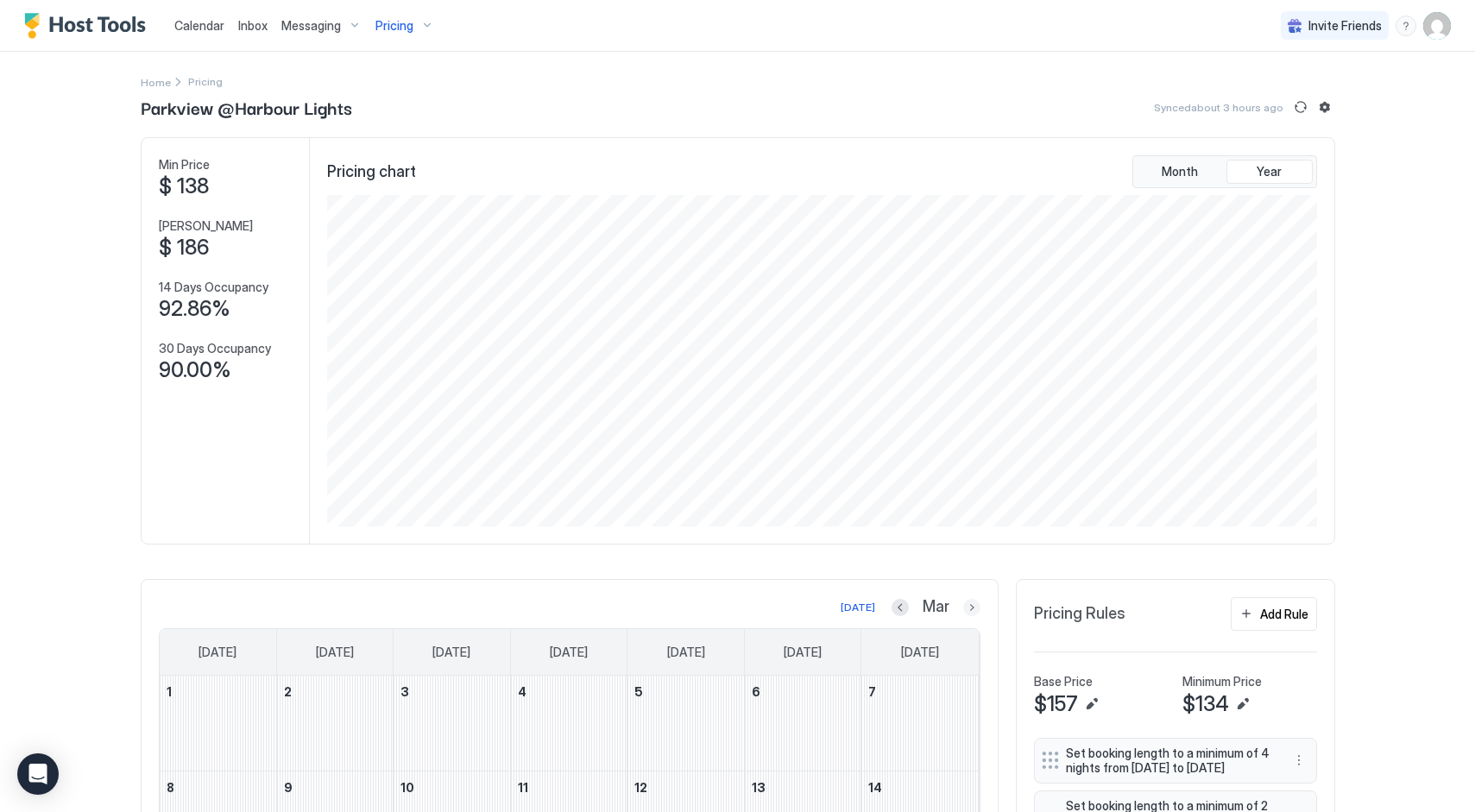
click at [969, 607] on button "Next month" at bounding box center [972, 608] width 17 height 17
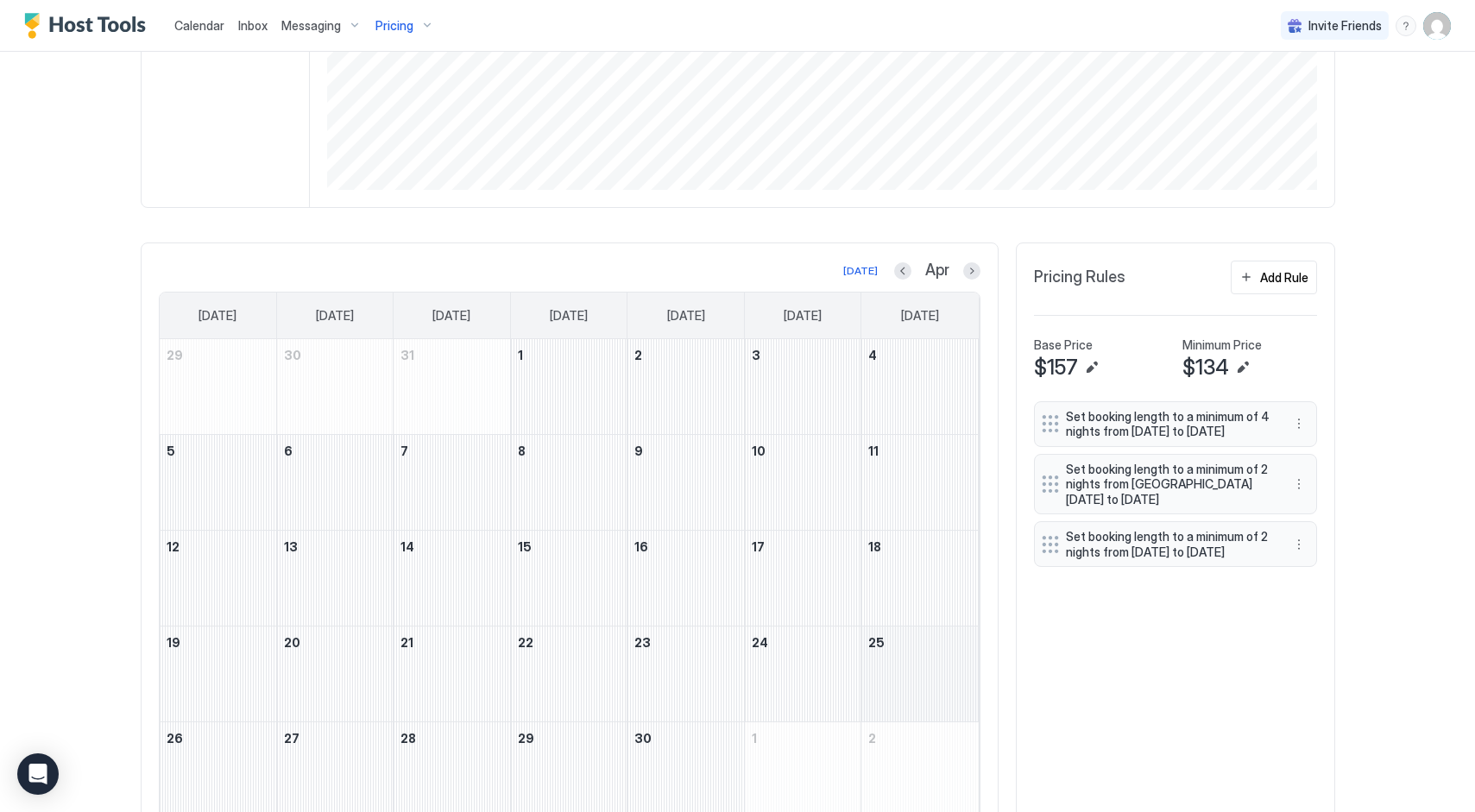
scroll to position [320, 0]
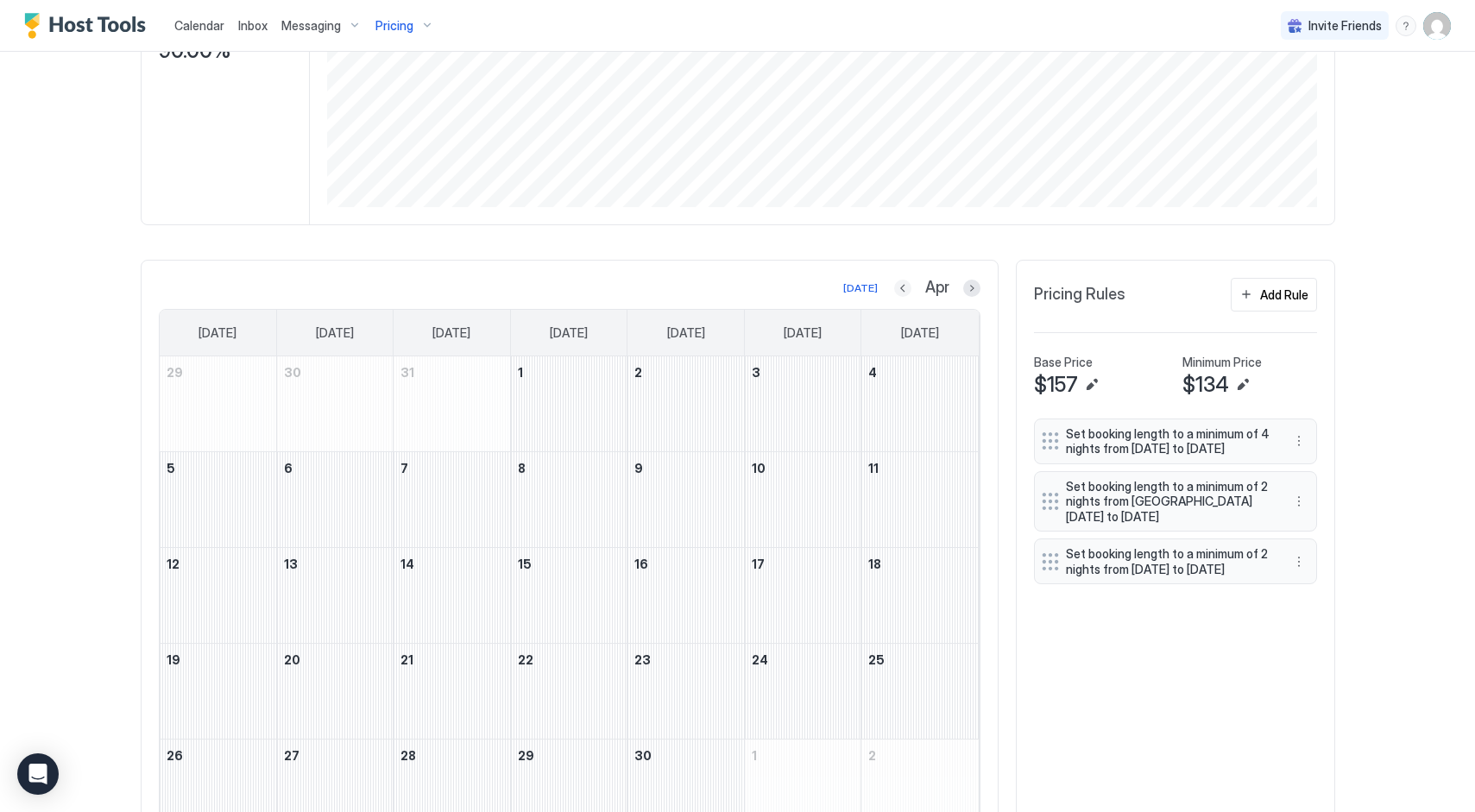
click at [904, 288] on button "Previous month" at bounding box center [903, 288] width 17 height 17
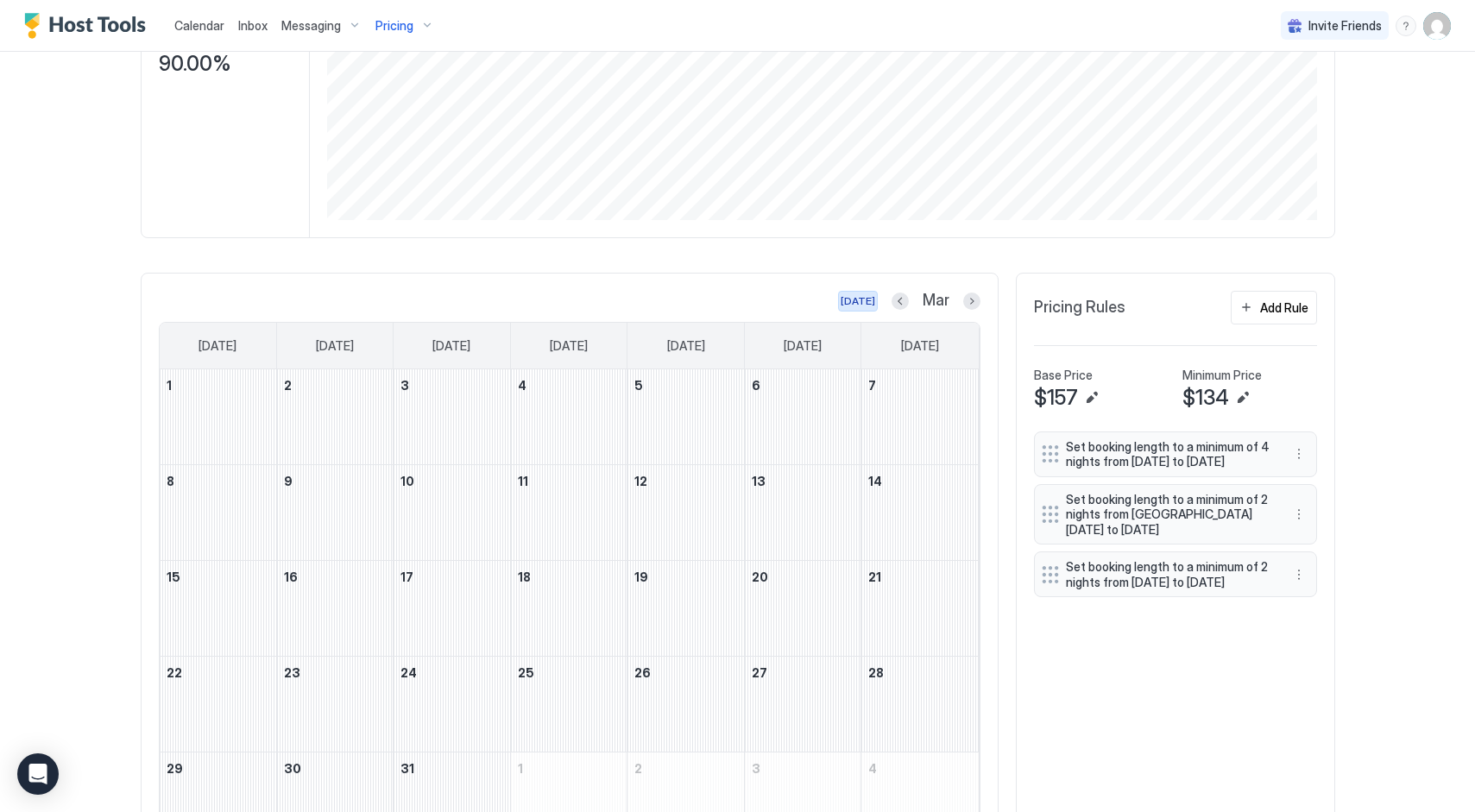
click at [860, 300] on div "[DATE]" at bounding box center [857, 301] width 34 height 15
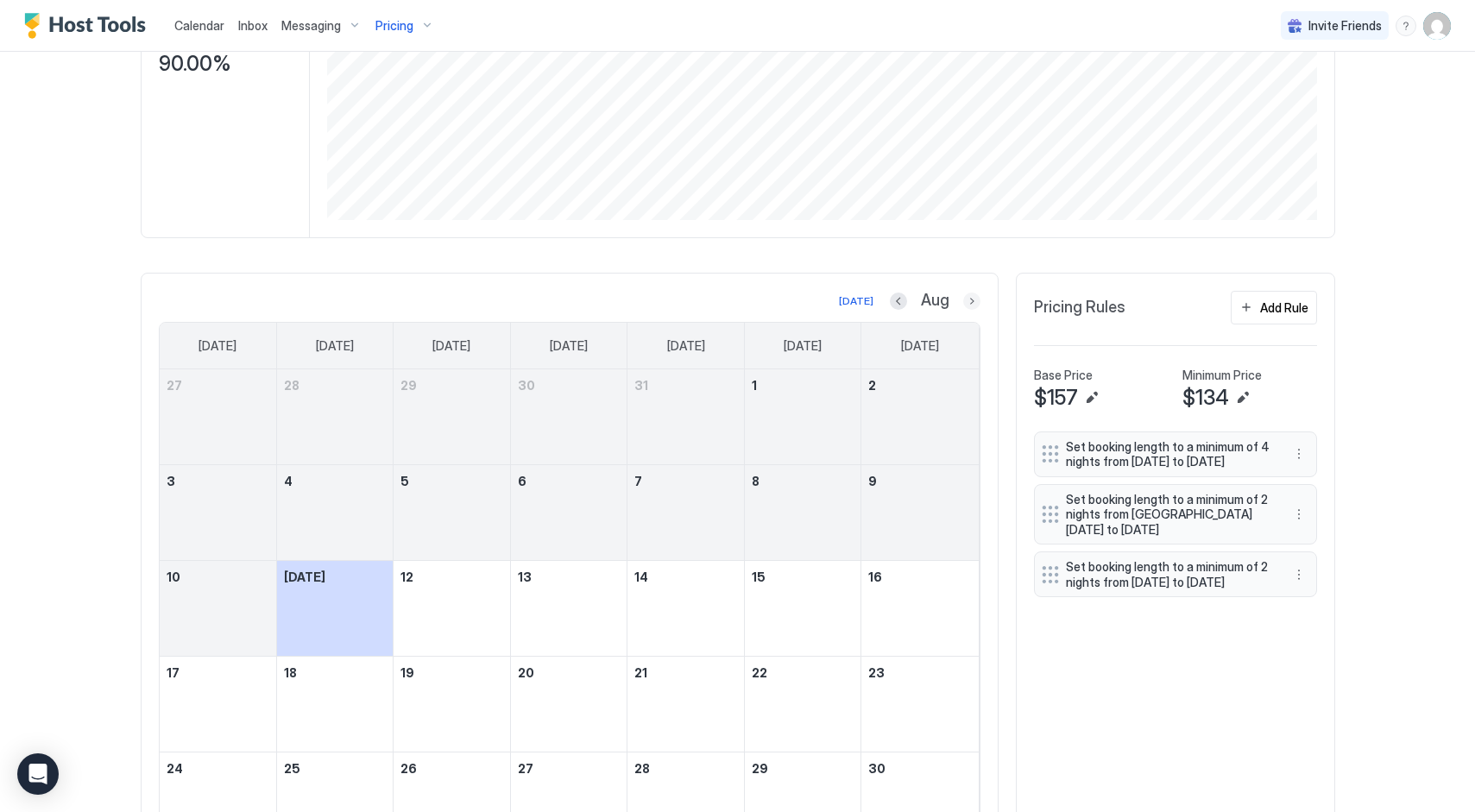
click at [972, 303] on button "Next month" at bounding box center [972, 302] width 17 height 17
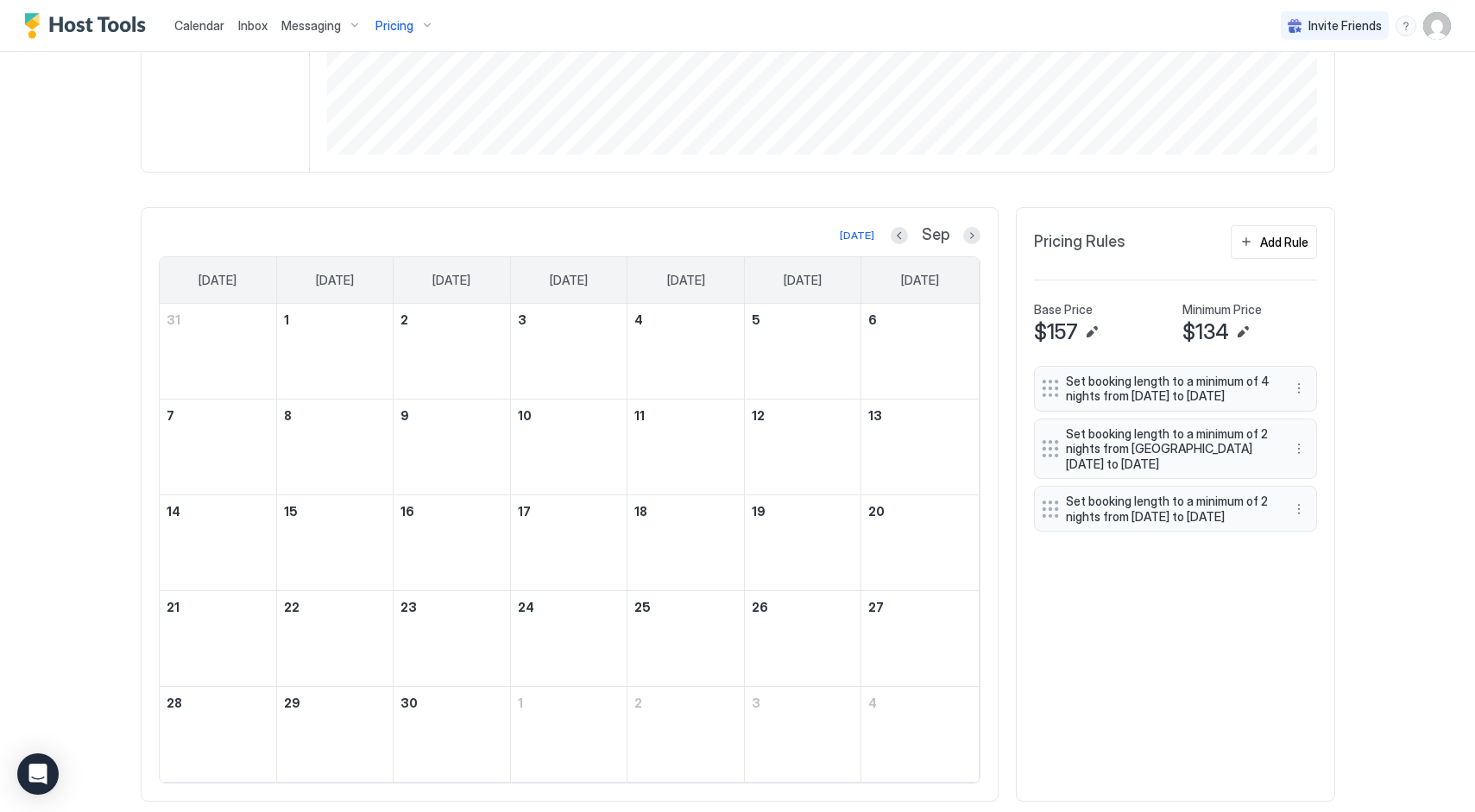
scroll to position [410, 0]
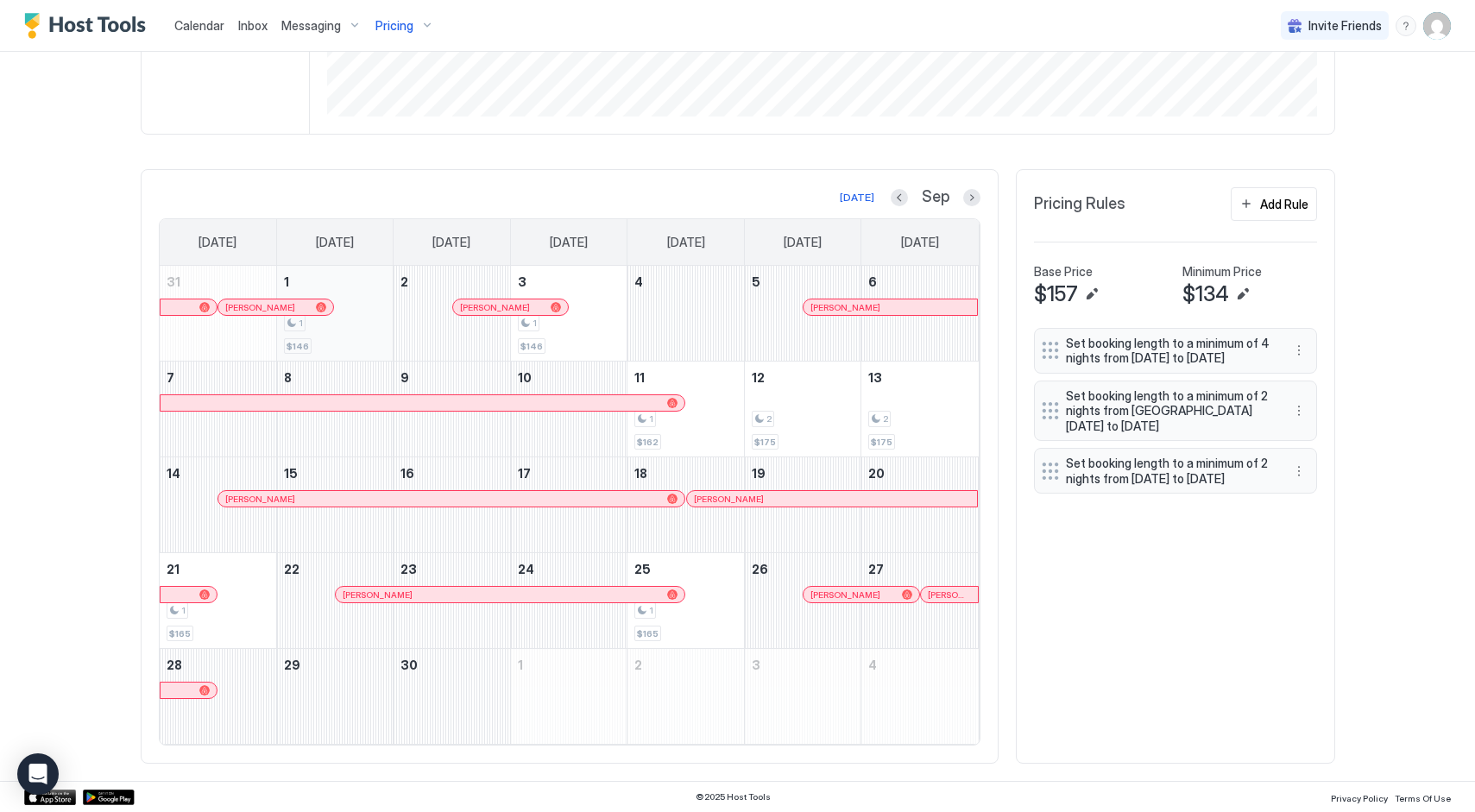
click at [357, 331] on div "1" at bounding box center [335, 323] width 102 height 16
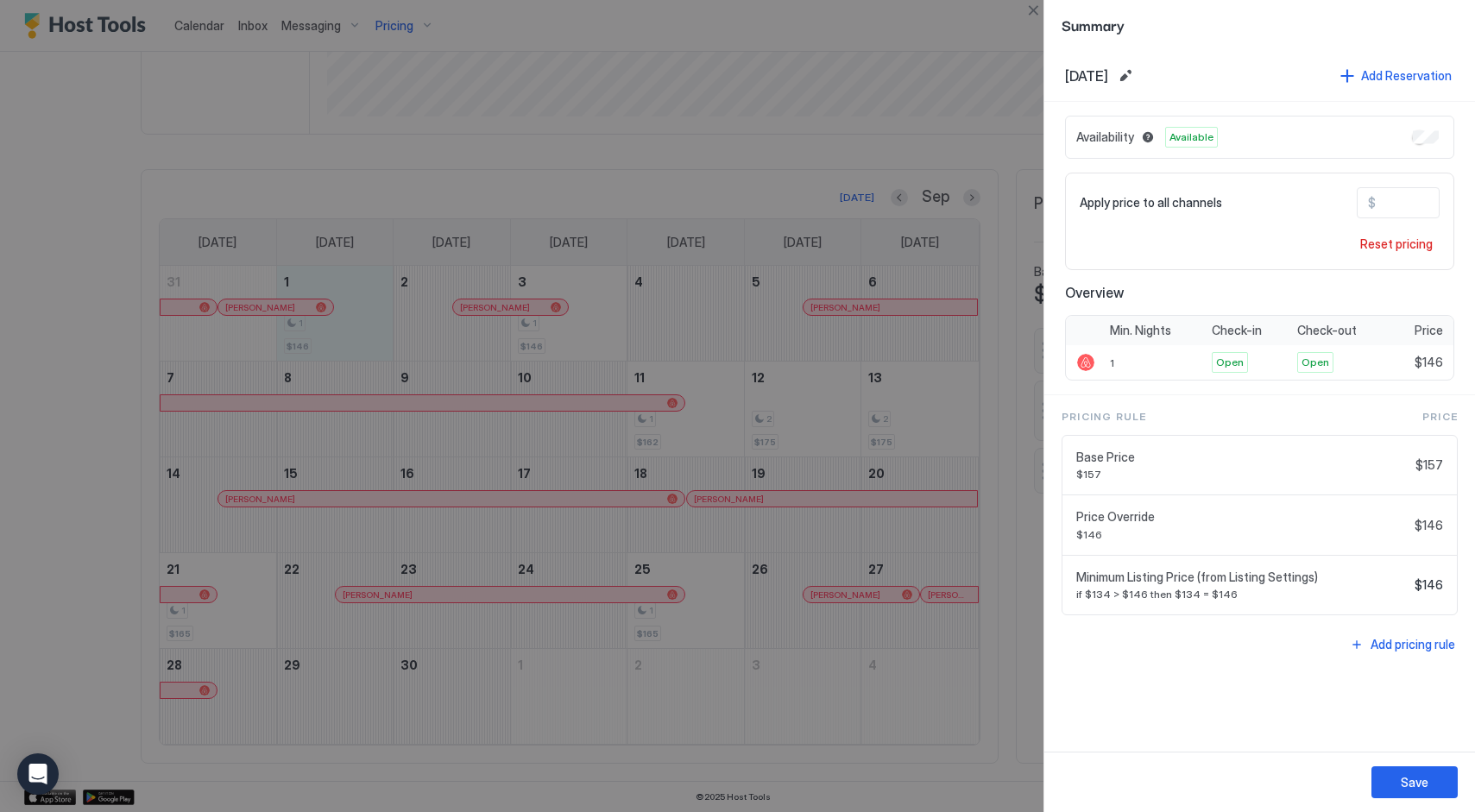
click at [789, 168] on div at bounding box center [737, 406] width 1475 height 812
click at [1037, 15] on button "Close" at bounding box center [1033, 10] width 21 height 21
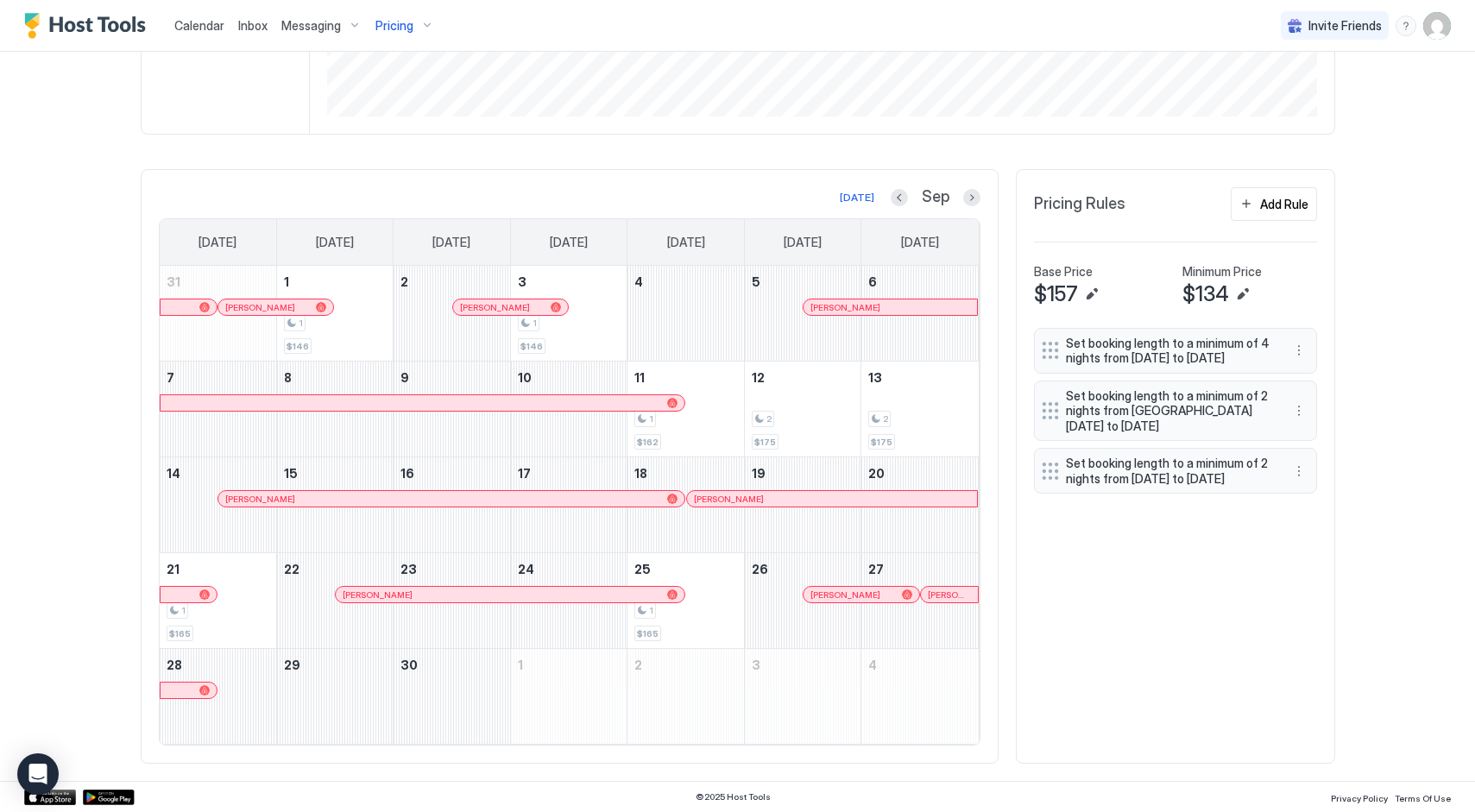
click at [1079, 695] on div "[DATE] Sep [DATE] [DATE] [DATE] [DATE] [DATE] [DATE] [DATE] 31 [PERSON_NAME] M …" at bounding box center [738, 467] width 1195 height 596
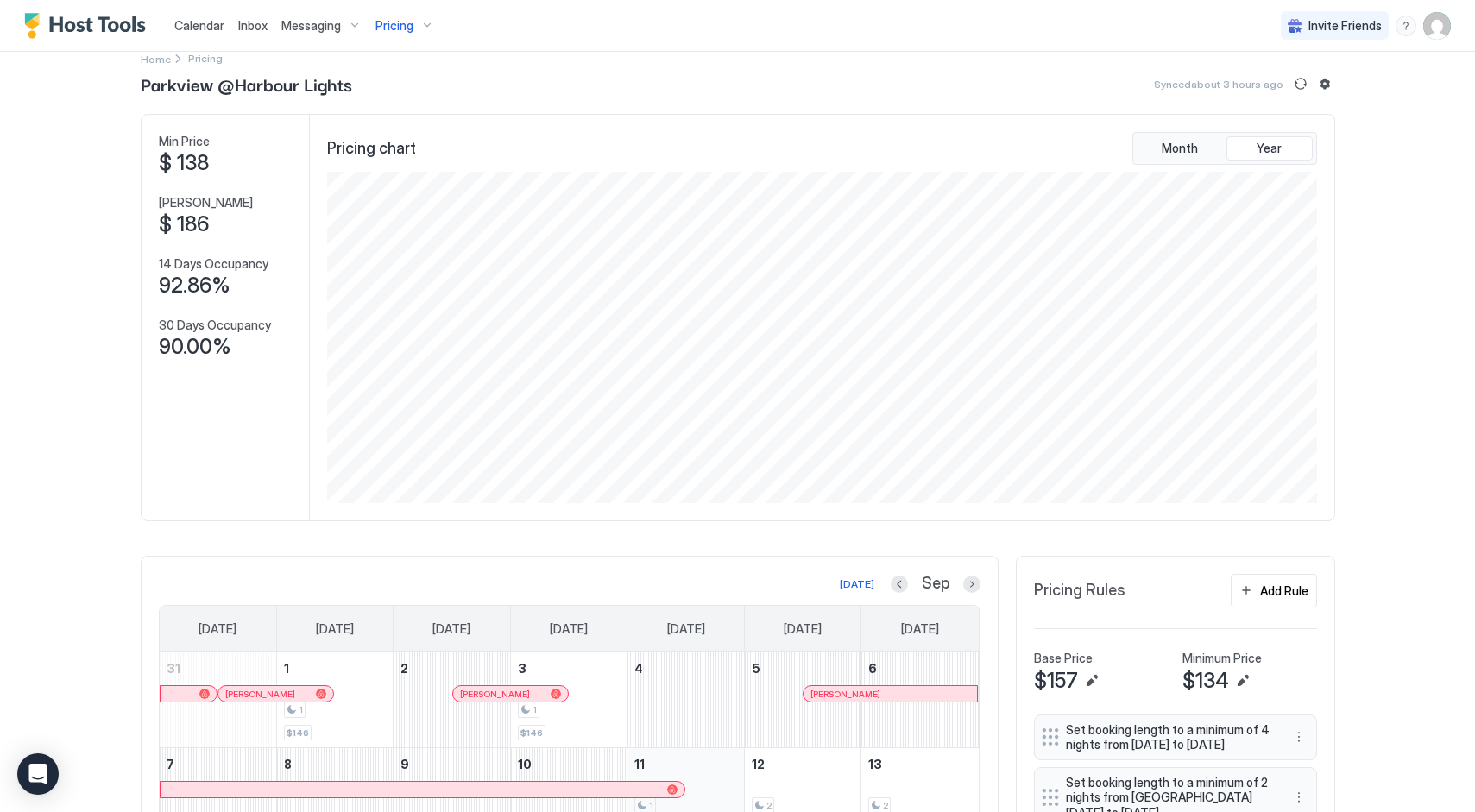
scroll to position [0, 0]
